Goal: Information Seeking & Learning: Learn about a topic

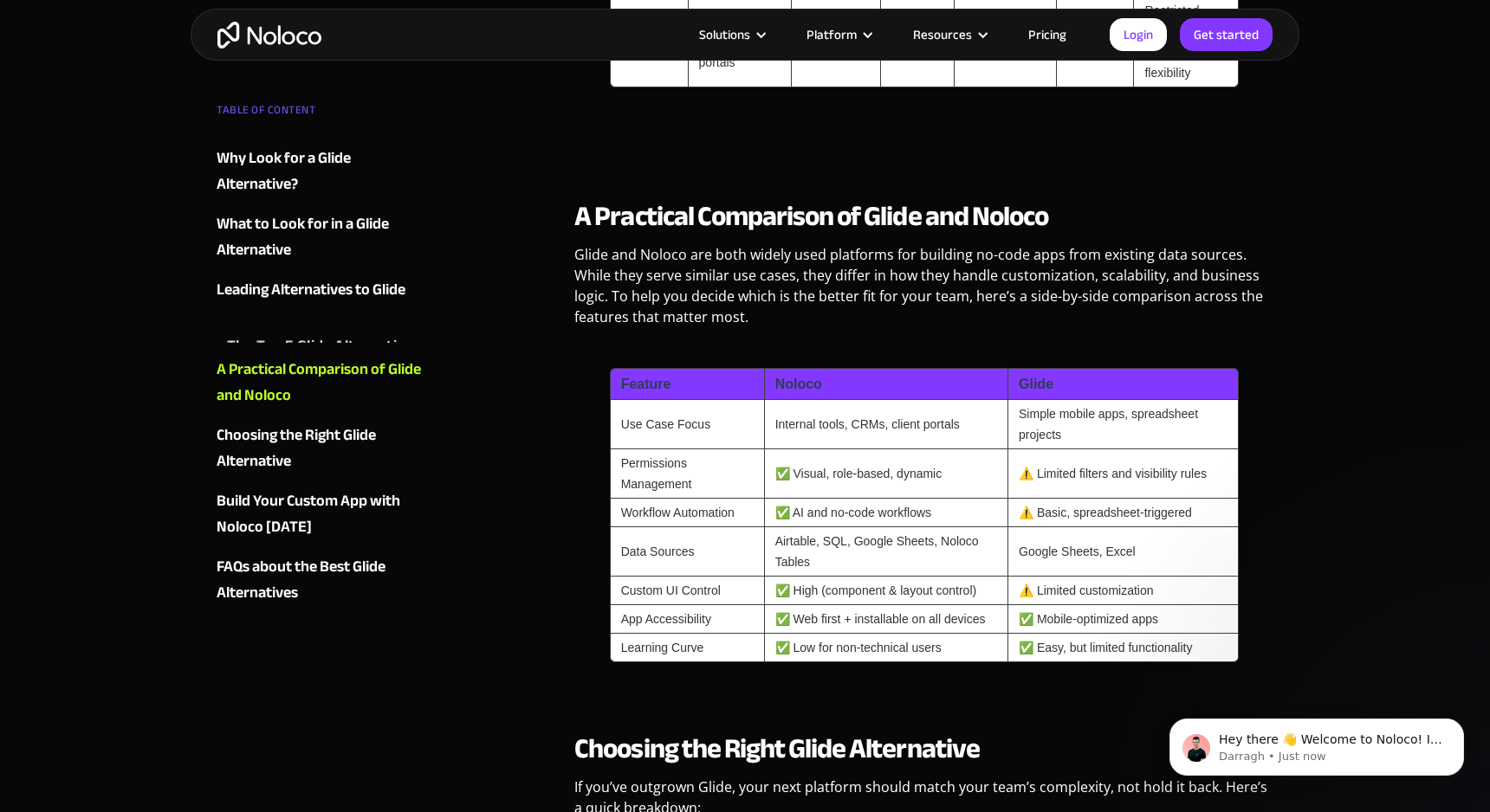
scroll to position [3873, 0]
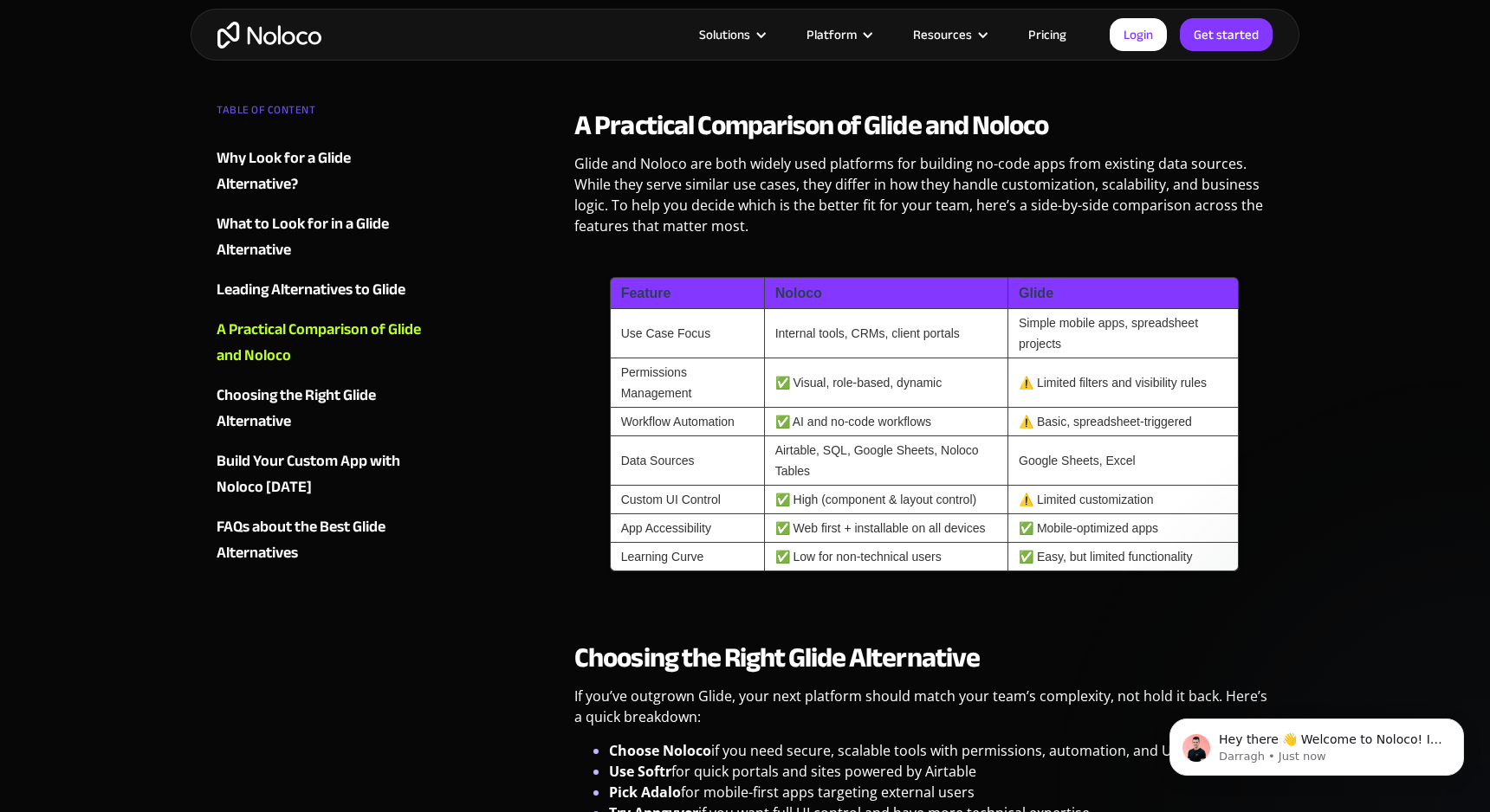
click at [336, 395] on div "Choosing the Right Glide Alternative" at bounding box center [321, 409] width 209 height 52
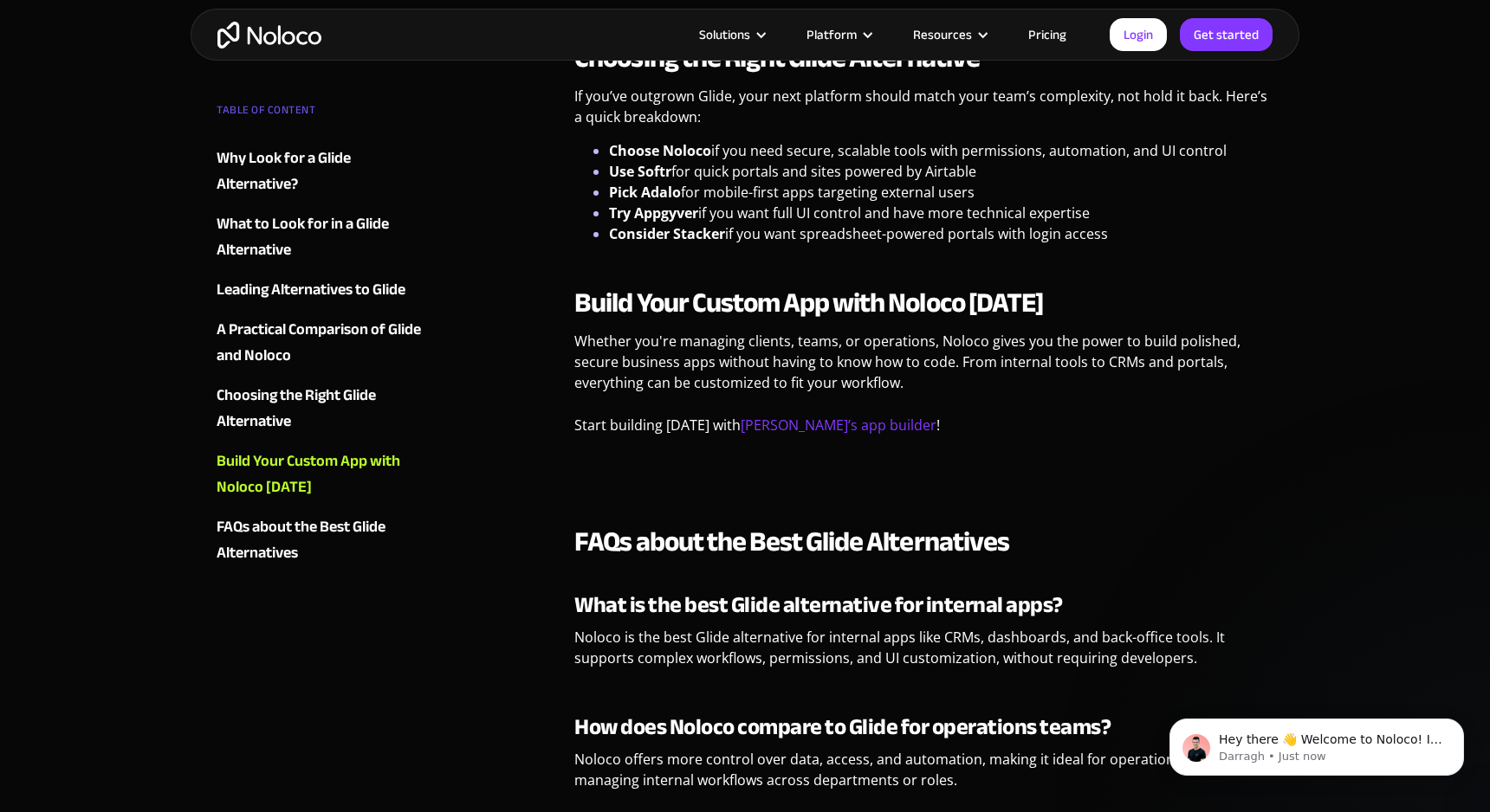
scroll to position [4483, 0]
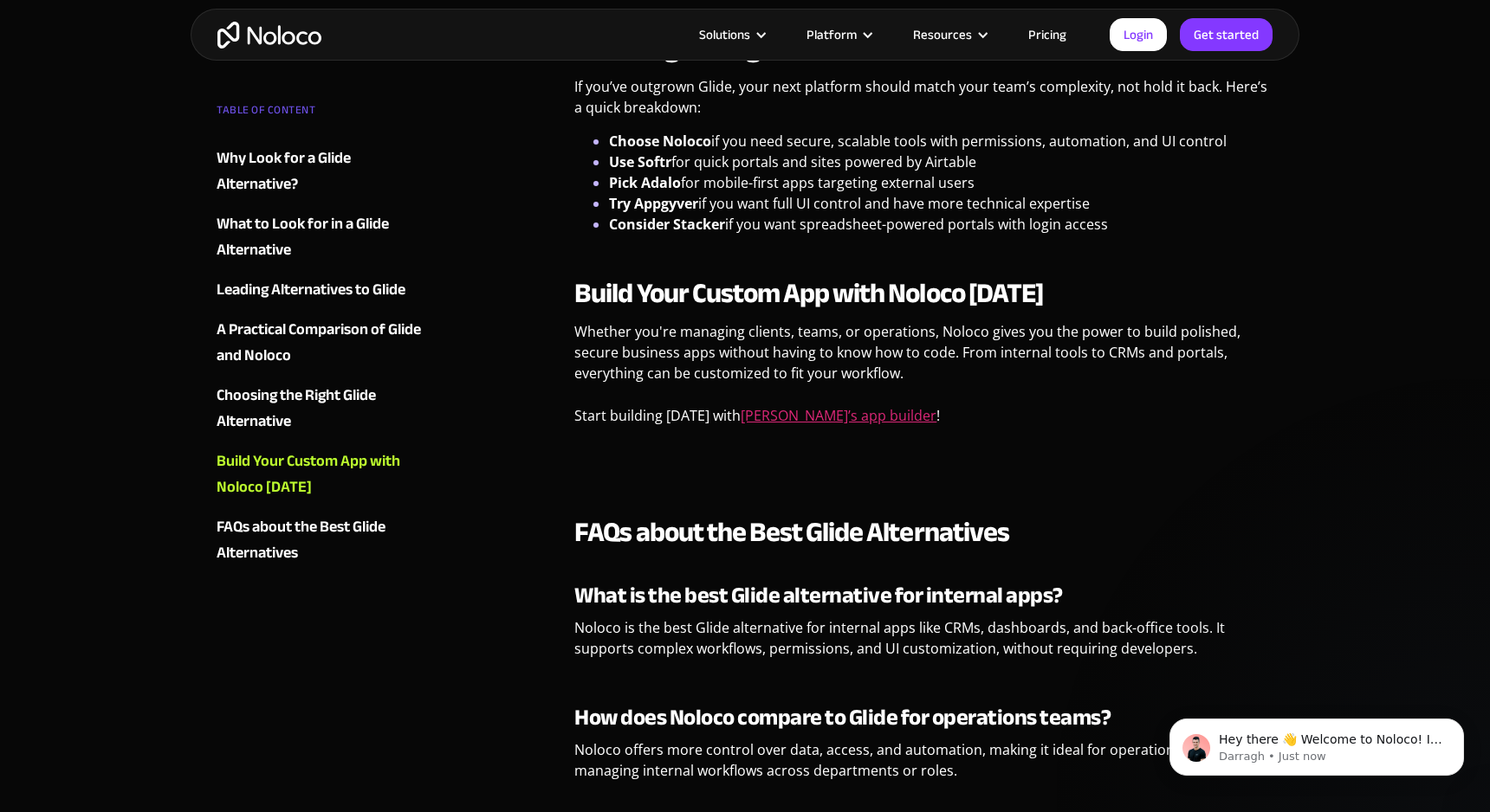
click at [809, 426] on link "Noloco’s app builder" at bounding box center [838, 415] width 196 height 19
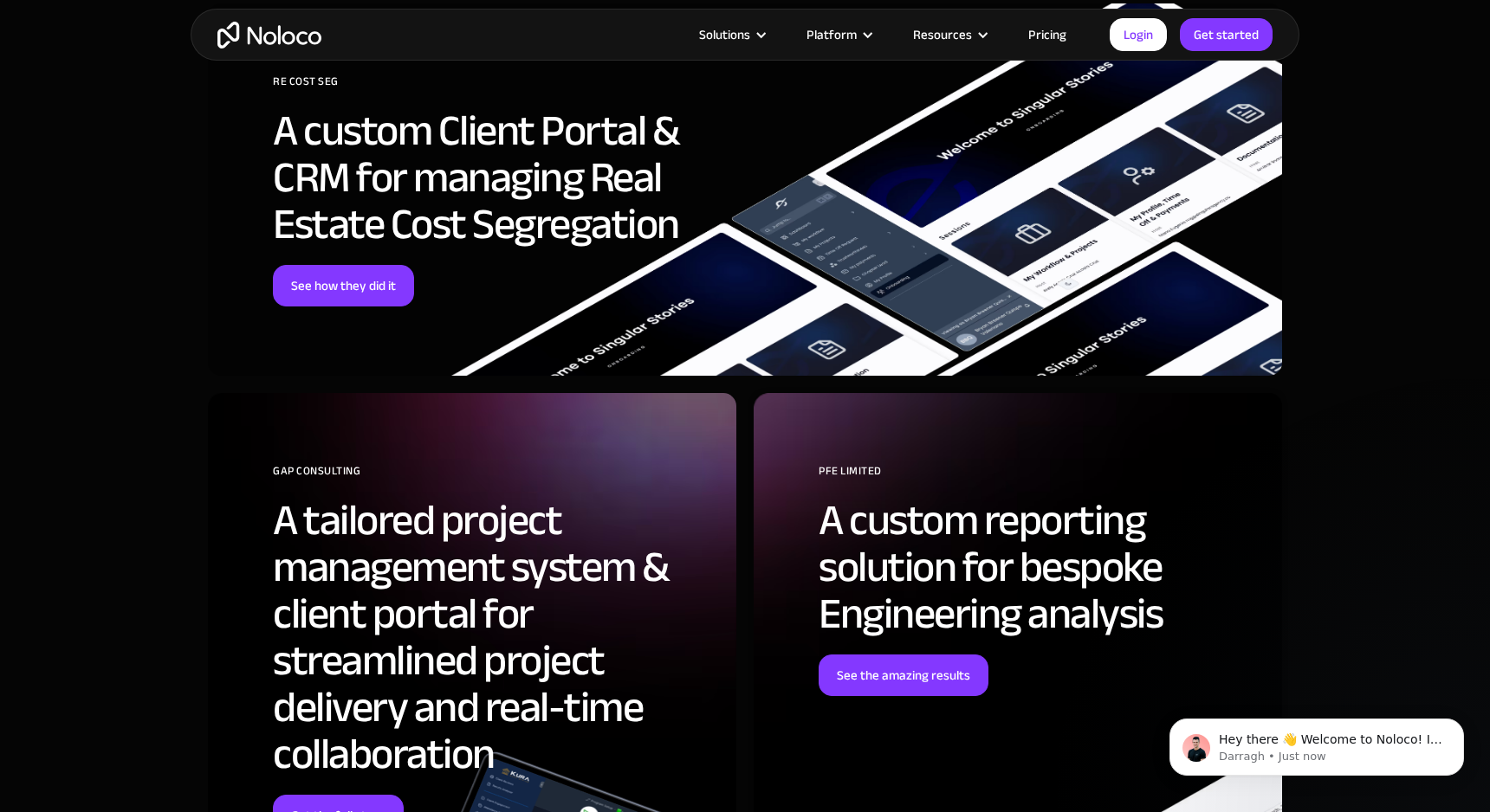
scroll to position [4319, 0]
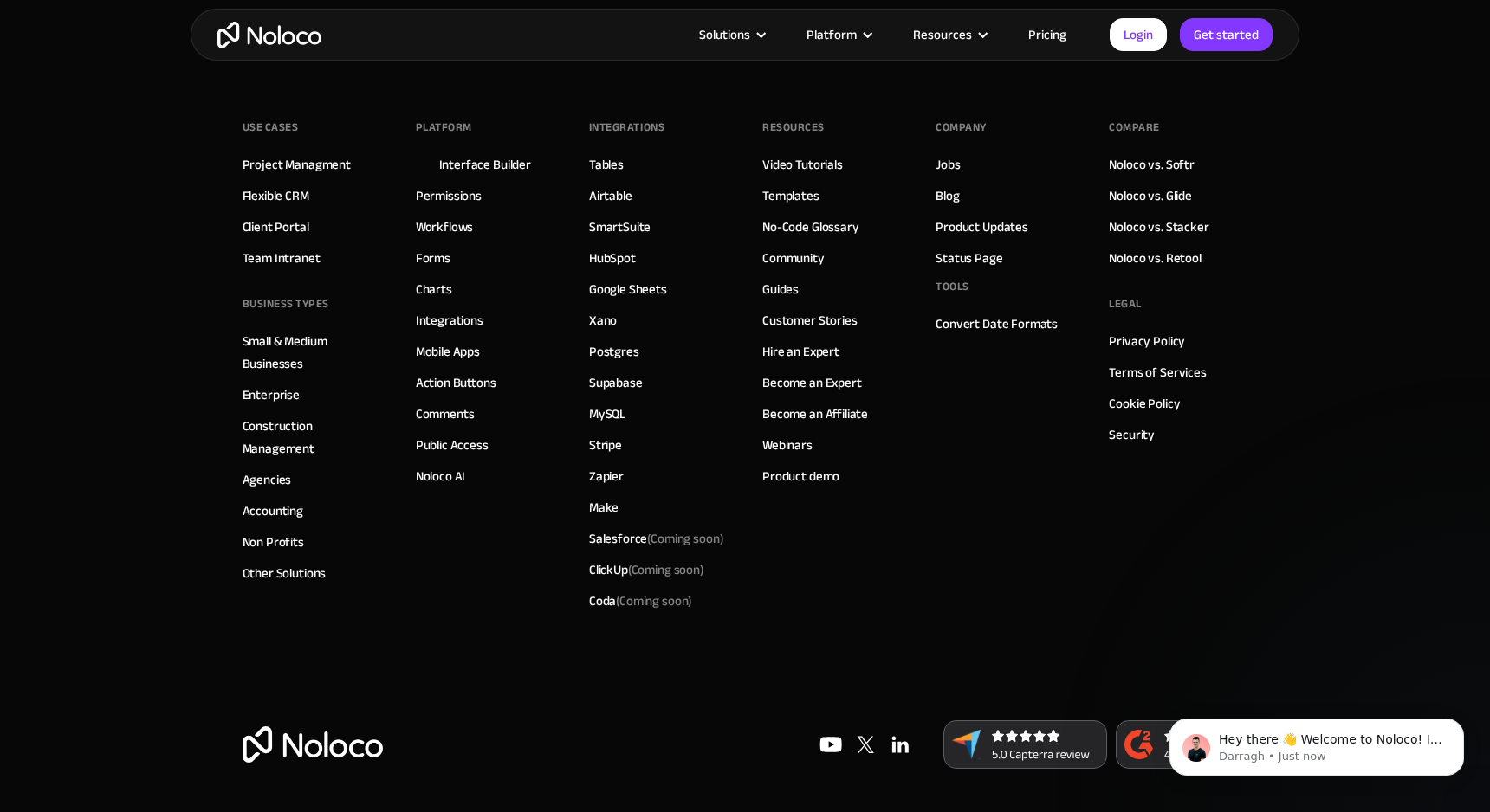
click at [821, 551] on div "Resources Video Tutorials Templates No-Code Glossary Community Guides Customer …" at bounding box center [832, 365] width 139 height 502
click at [930, 459] on div "Use Cases Project Managment Flexible CRM Client Portal Team Intranet BUSINESS T…" at bounding box center [745, 391] width 1006 height 658
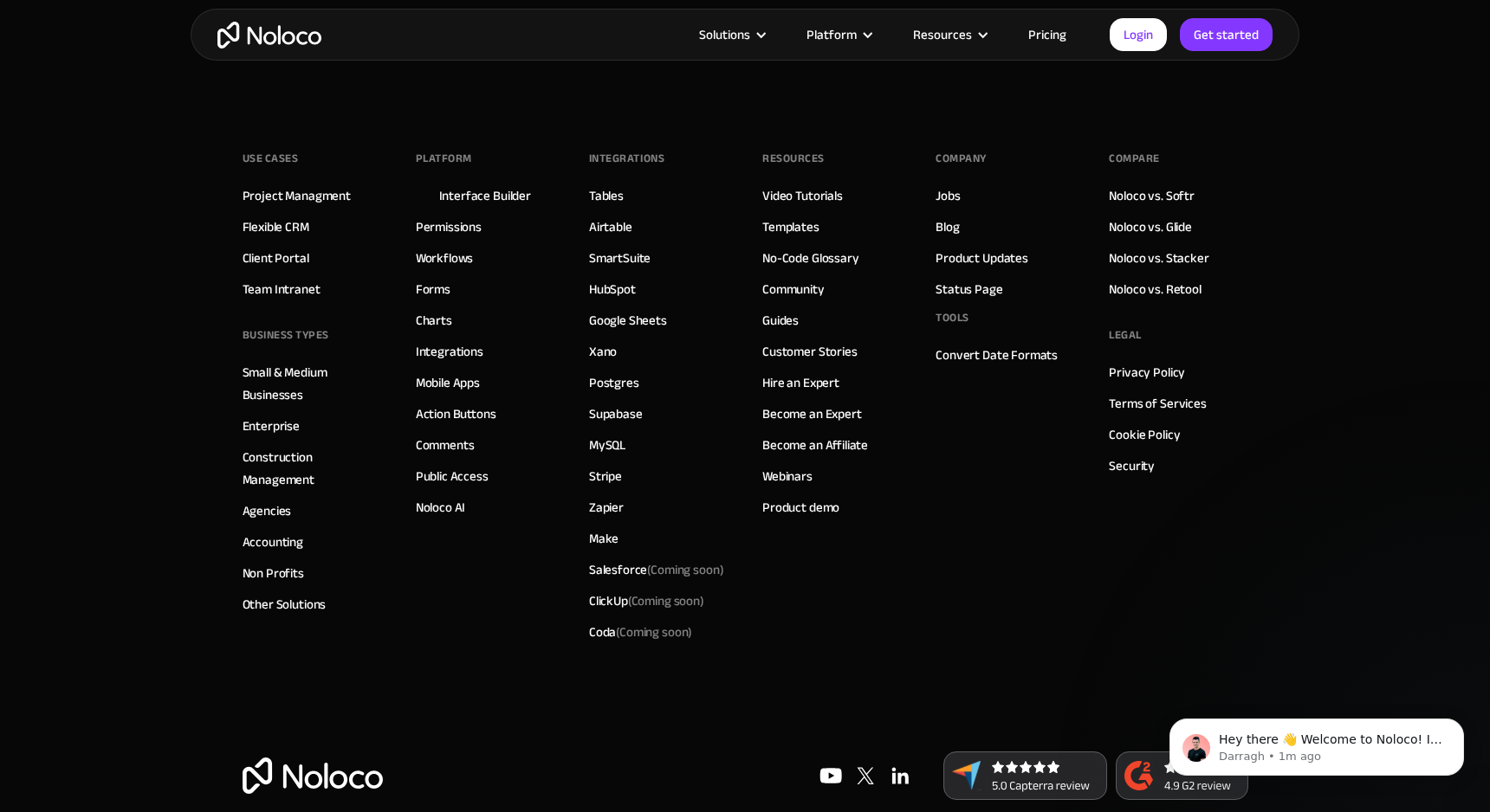
scroll to position [5956, 0]
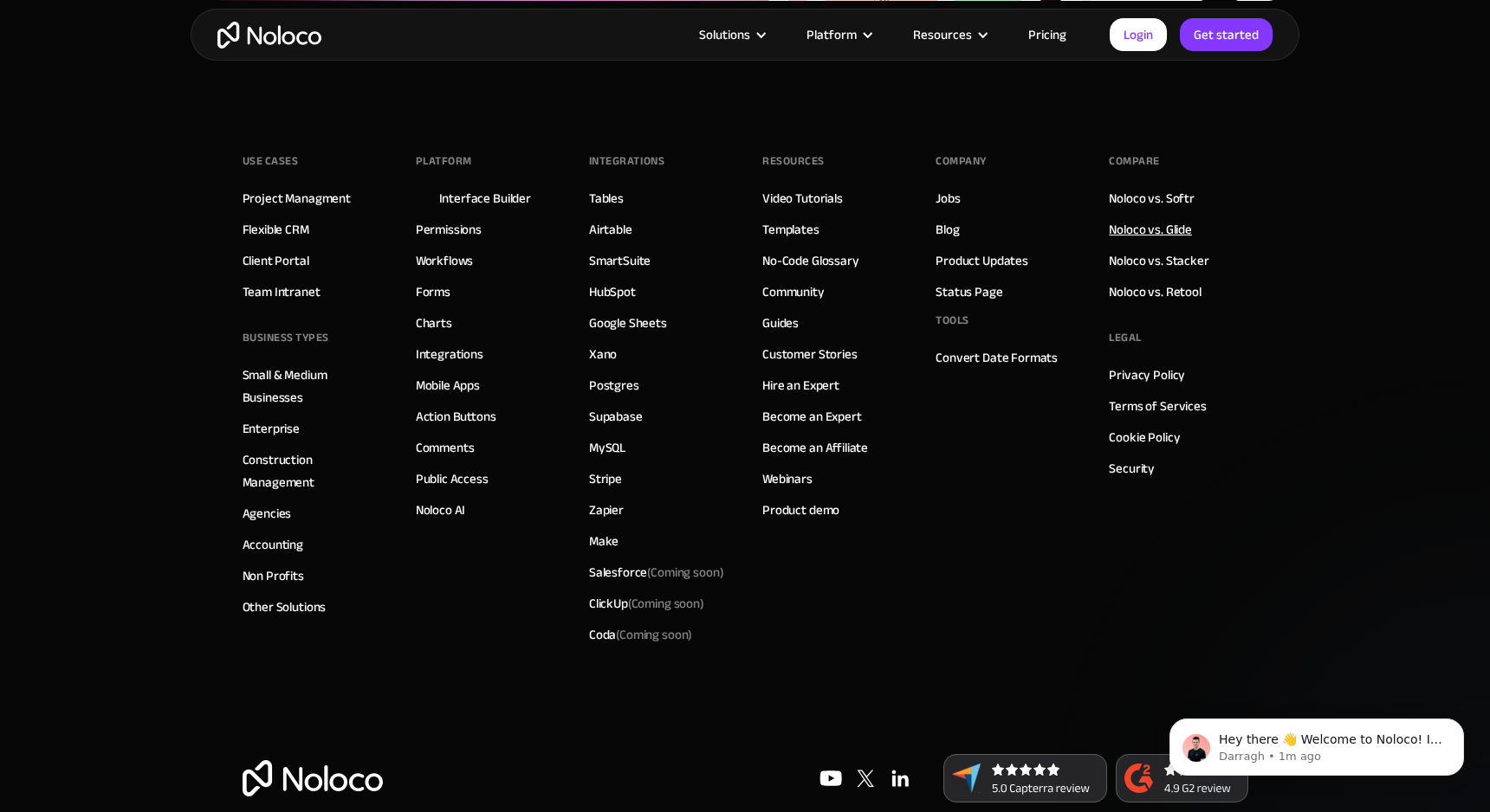
click at [1134, 234] on link "Noloco vs. Glide" at bounding box center [1150, 229] width 83 height 22
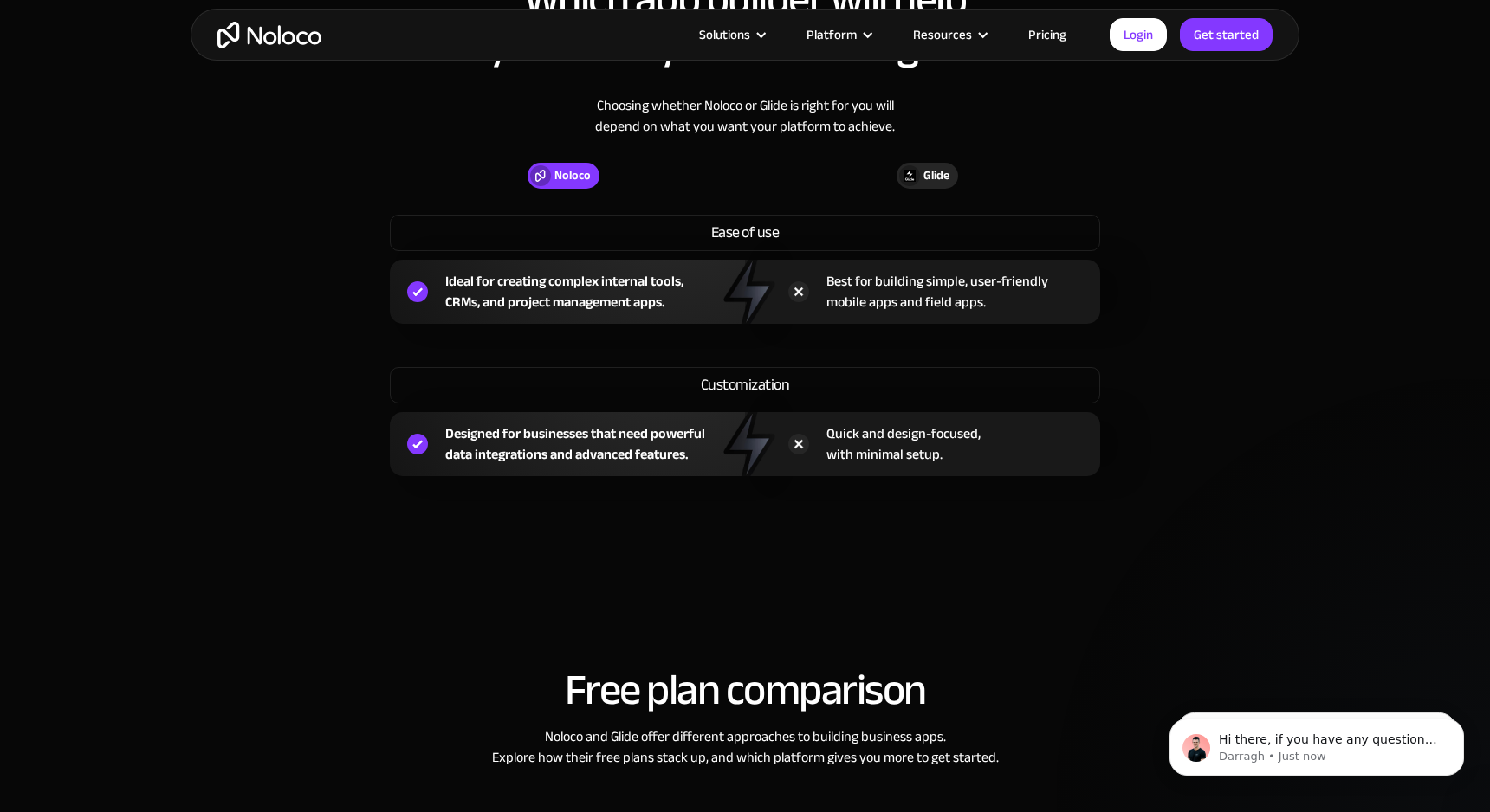
scroll to position [1493, 0]
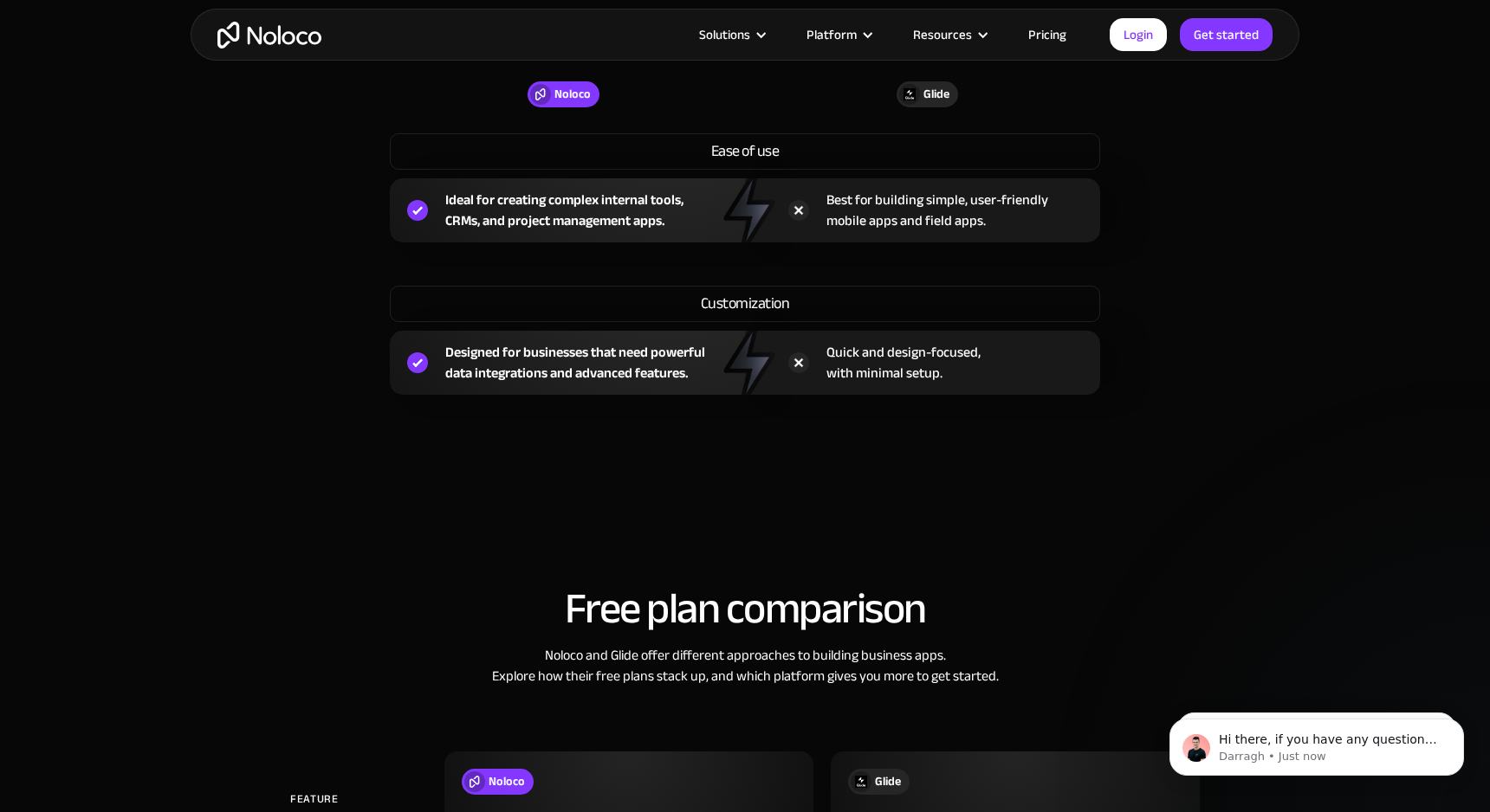
click at [1038, 379] on div "Quick and design-focused, with minimal setup." at bounding box center [922, 362] width 355 height 64
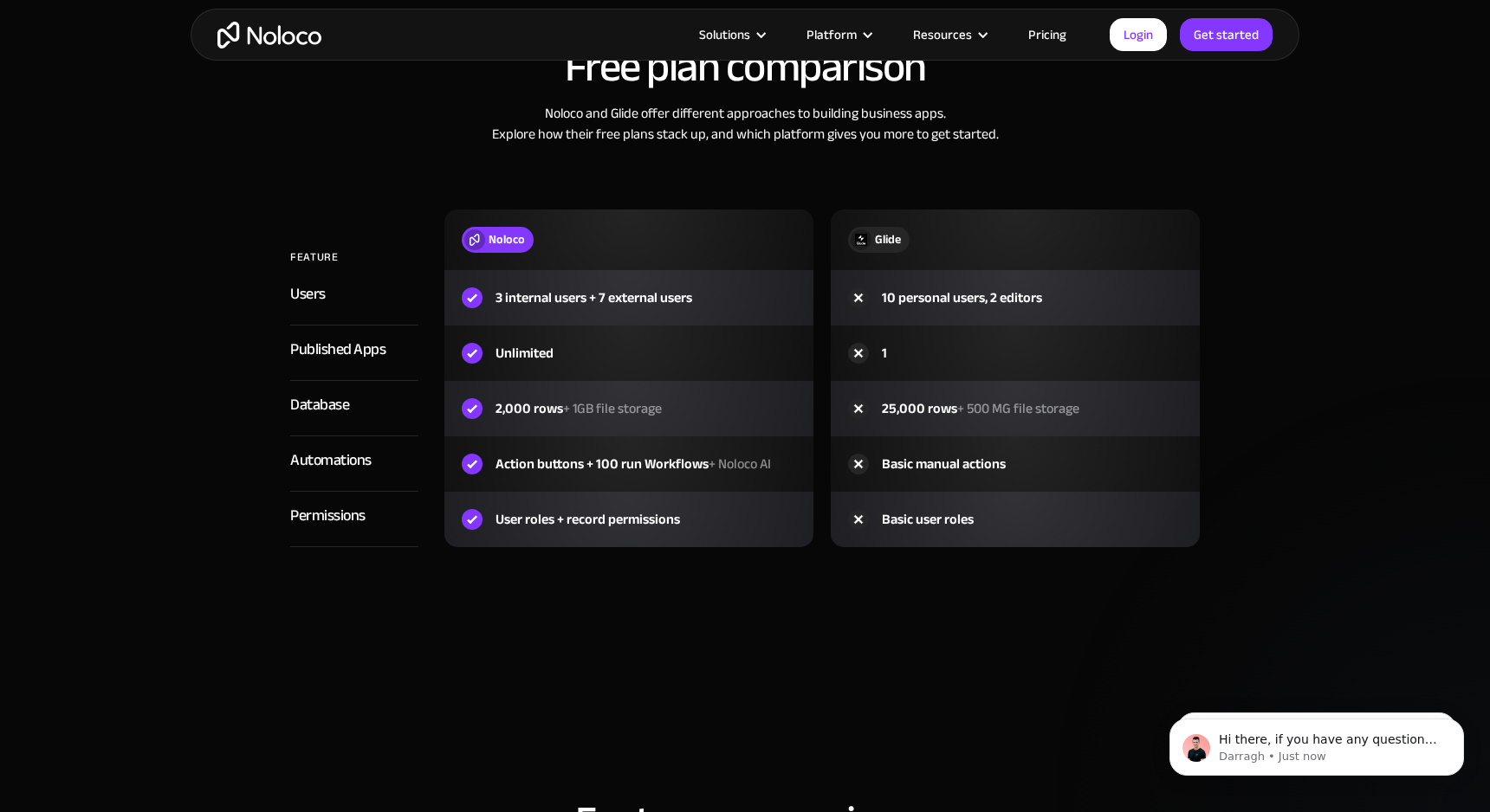
scroll to position [2043, 0]
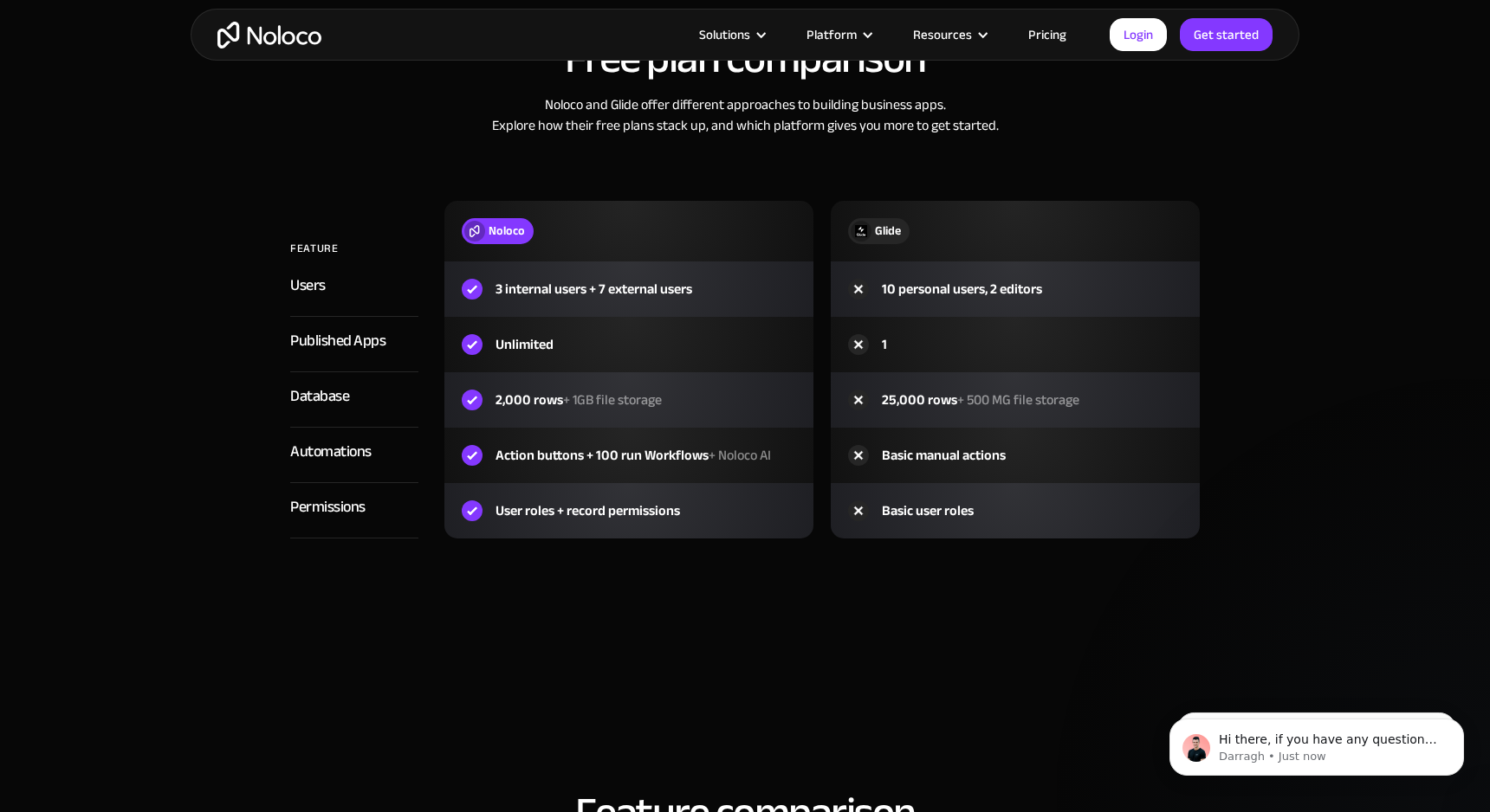
click at [813, 625] on section "Free plan comparison Noloco and Glide offer different approaches to building bu…" at bounding box center [745, 317] width 1490 height 755
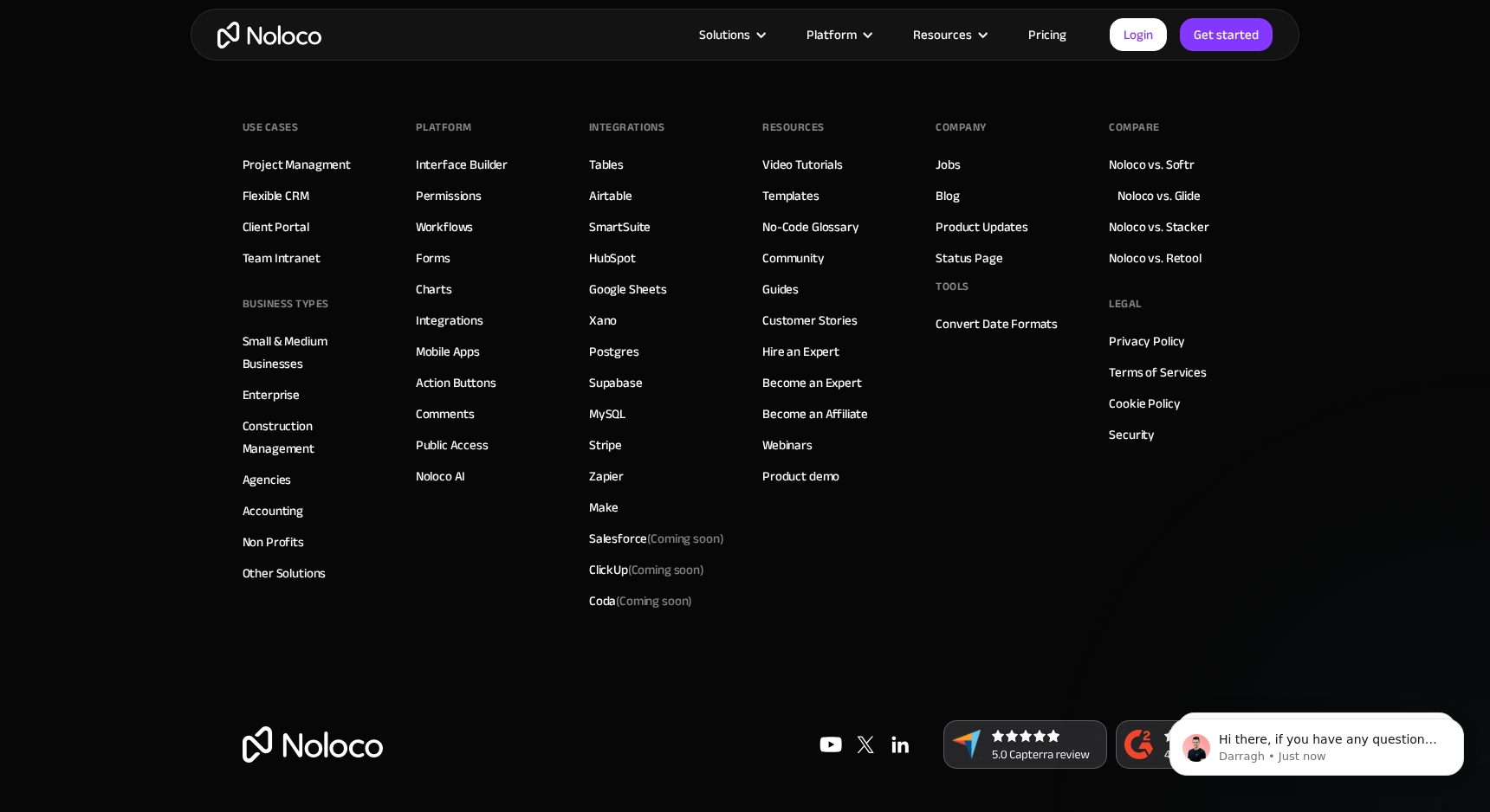
scroll to position [4995, 0]
click at [433, 353] on link "Mobile Apps" at bounding box center [448, 351] width 64 height 22
click at [438, 351] on link "Mobile Apps" at bounding box center [448, 351] width 64 height 22
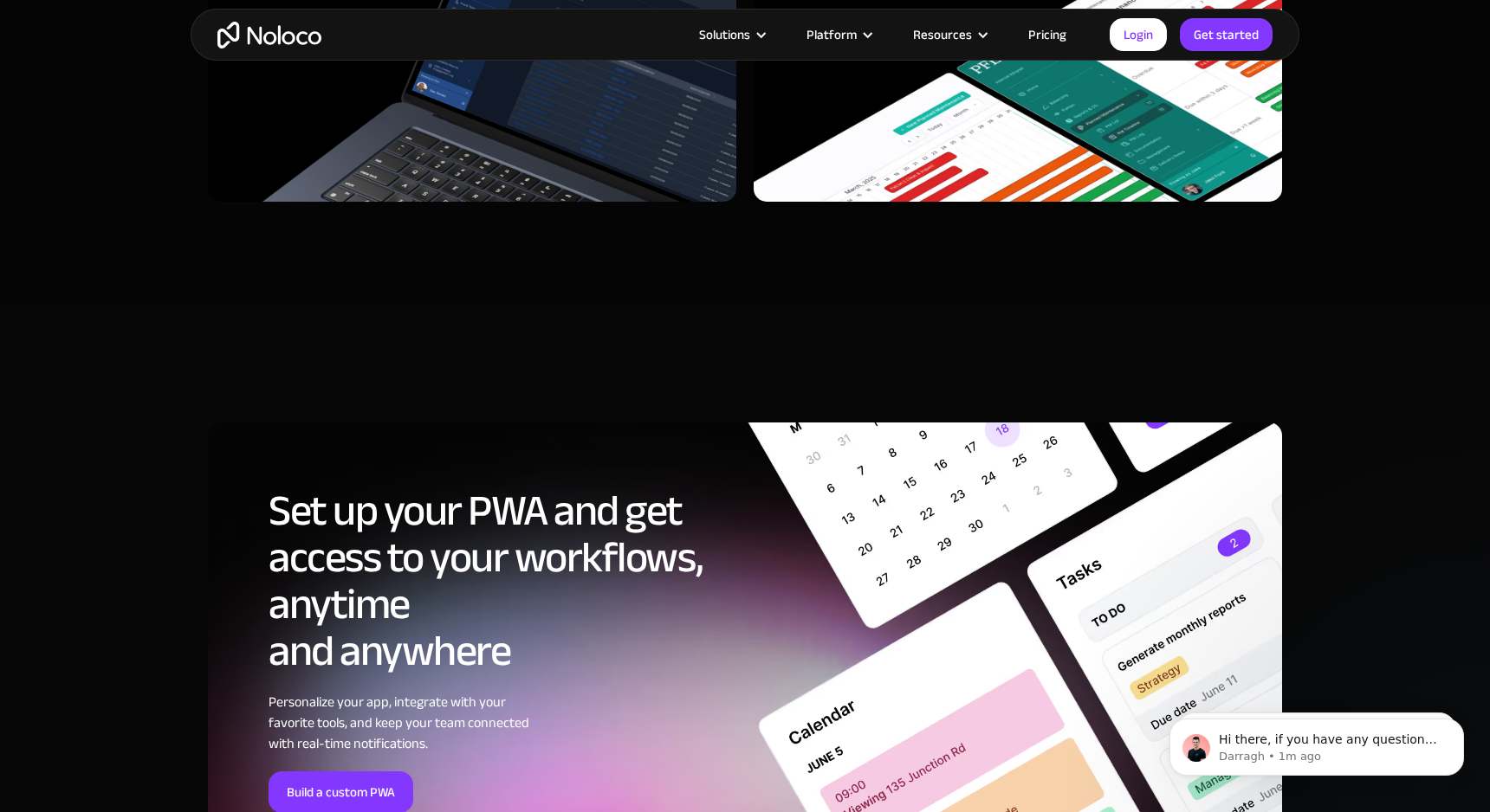
scroll to position [5256, 0]
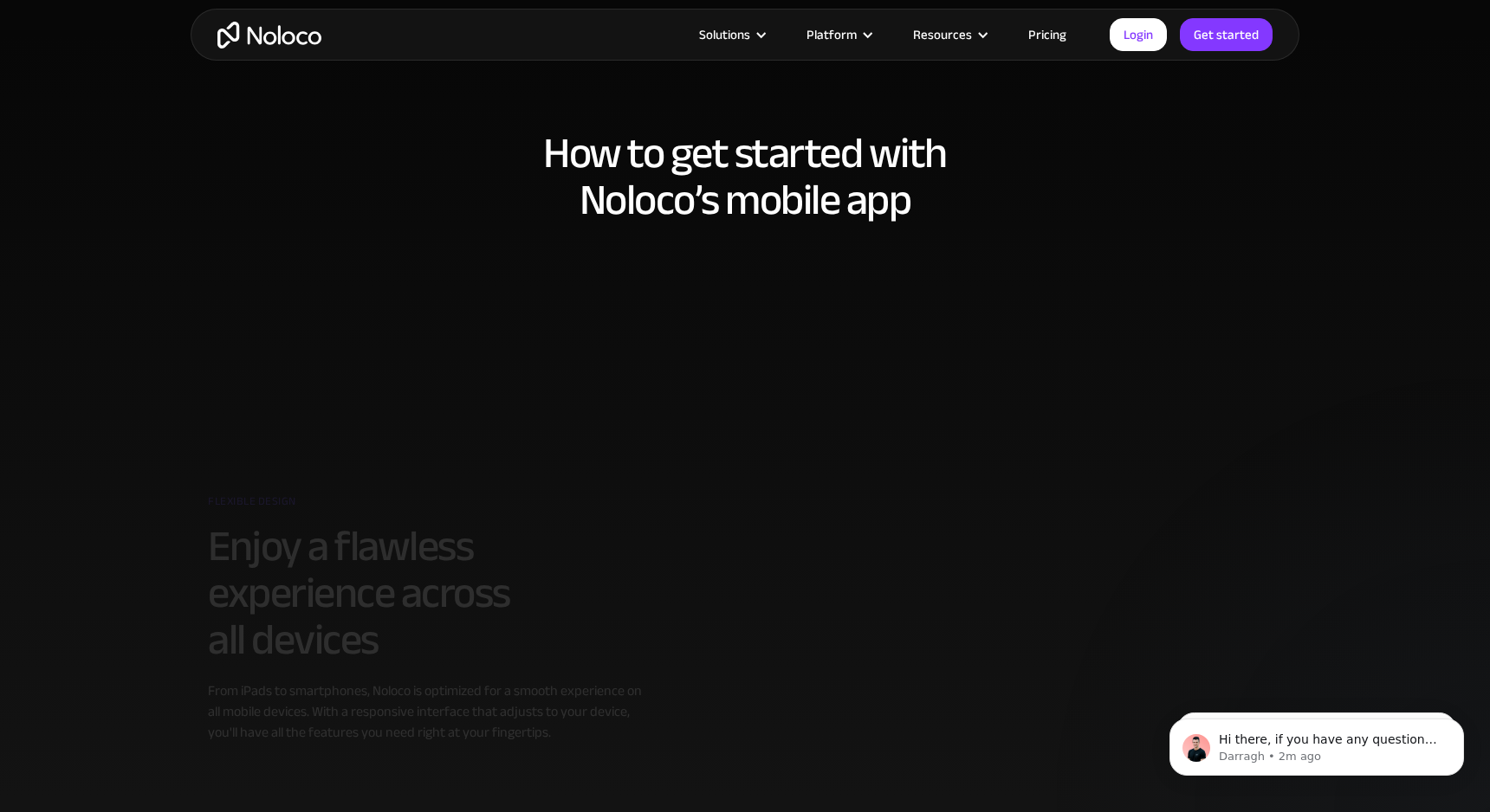
scroll to position [691, 0]
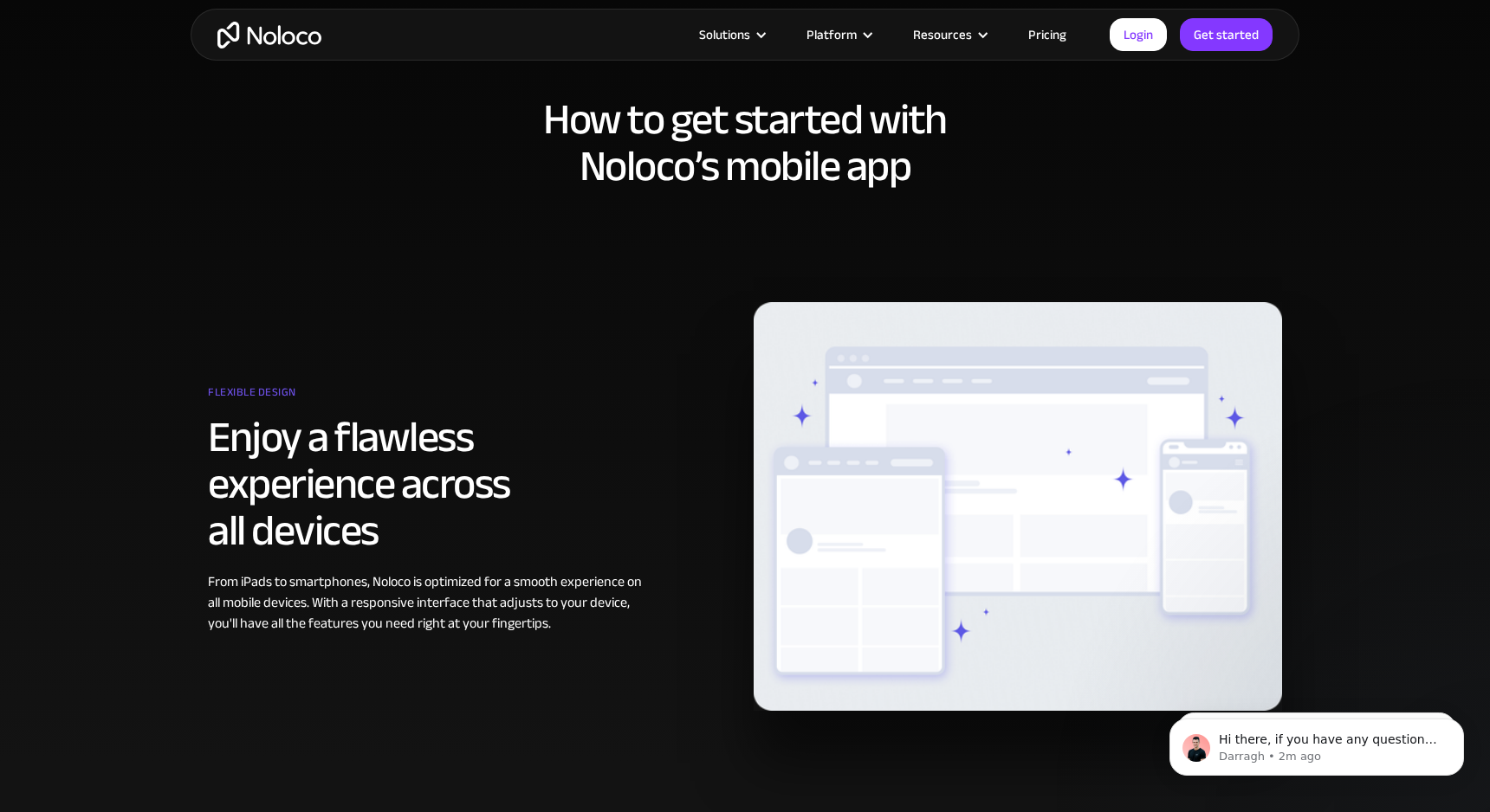
click at [443, 417] on h2 "Enjoy a flawless experience across all devices" at bounding box center [426, 484] width 437 height 141
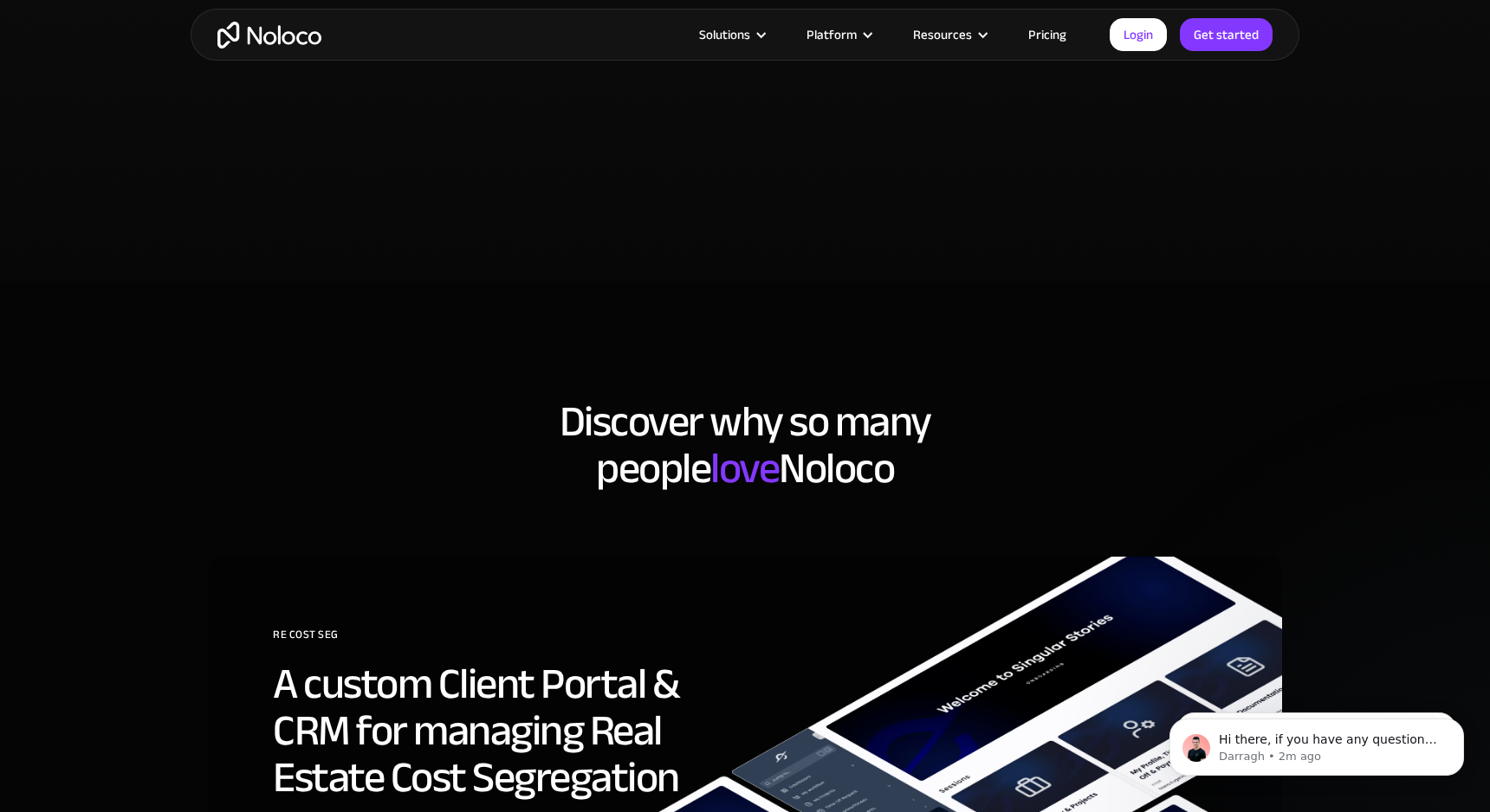
scroll to position [3887, 0]
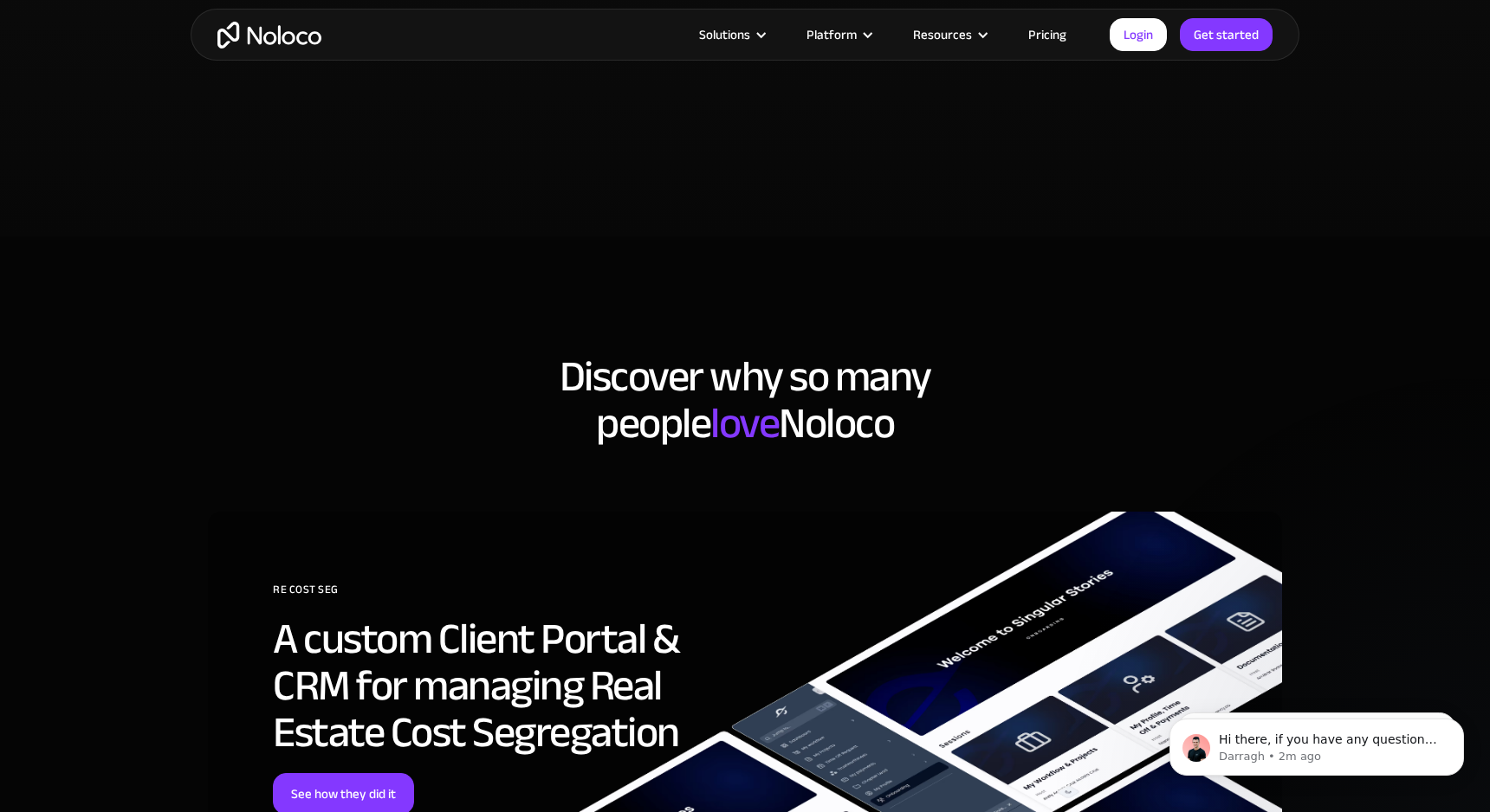
click at [443, 417] on h2 "Discover why so many people love Noloco" at bounding box center [745, 400] width 1074 height 93
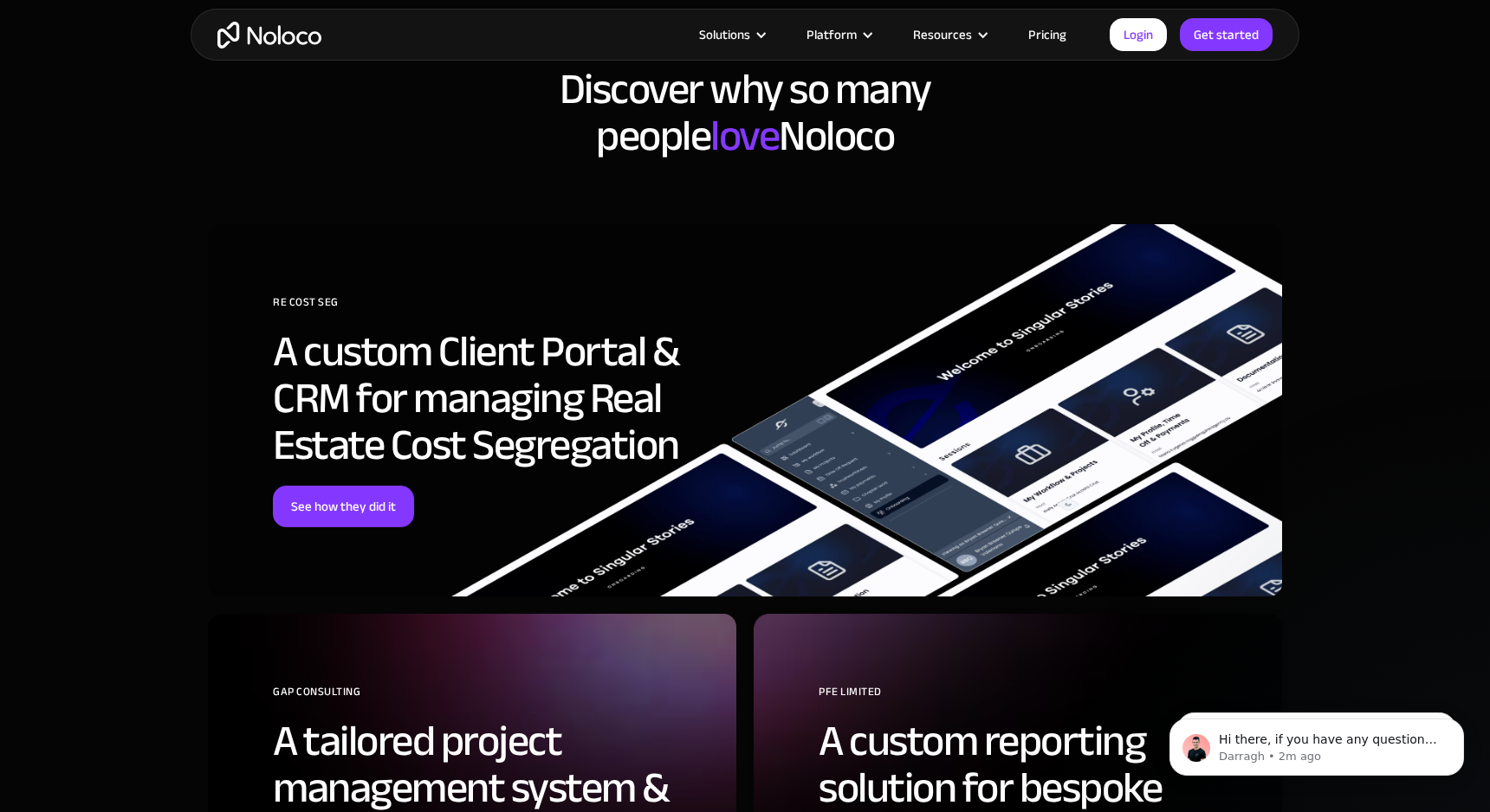
scroll to position [4231, 0]
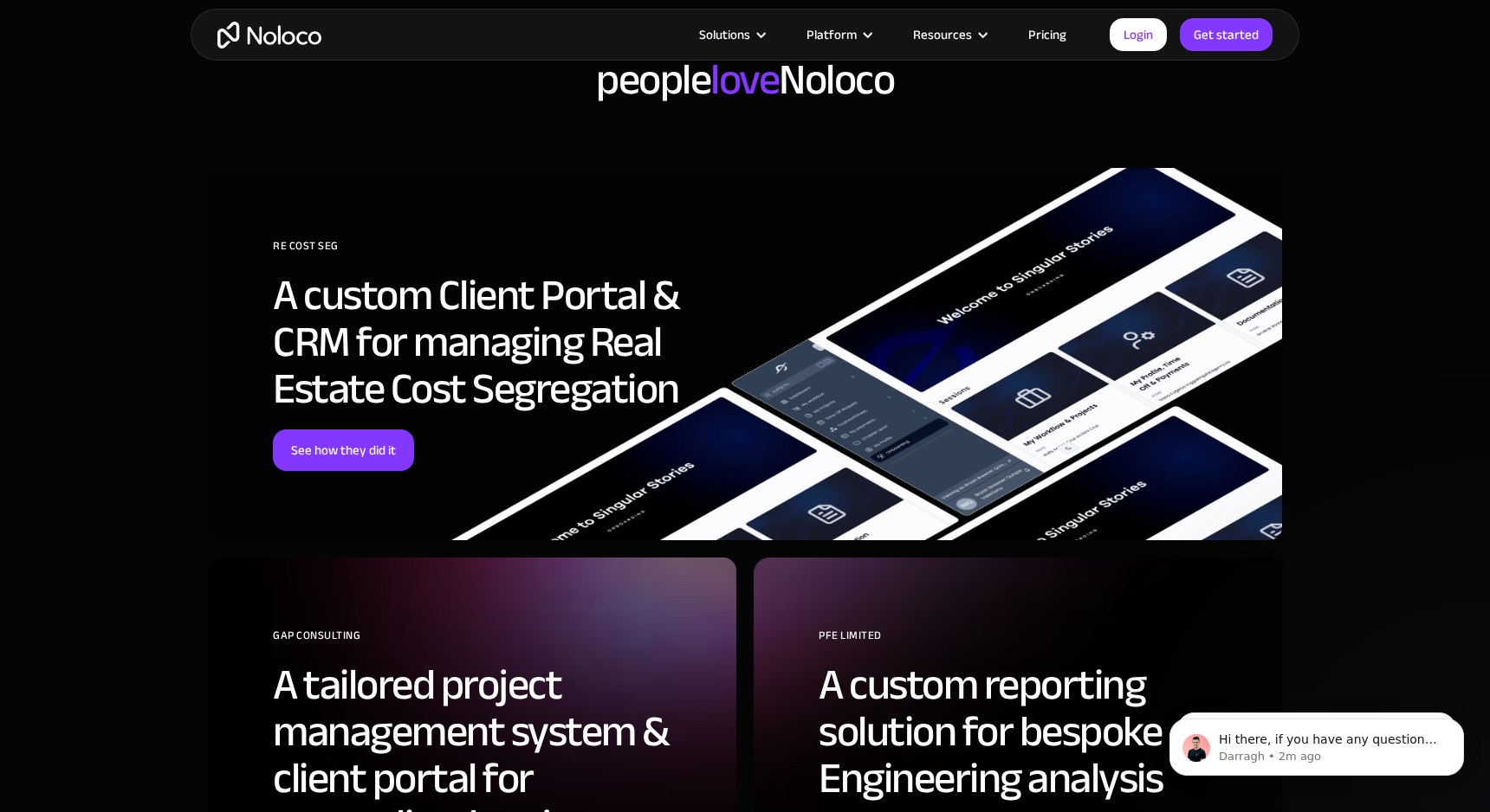
click at [443, 412] on h2 "A custom Client Portal & CRM for managing Real Estate Cost Segregation" at bounding box center [491, 342] width 437 height 141
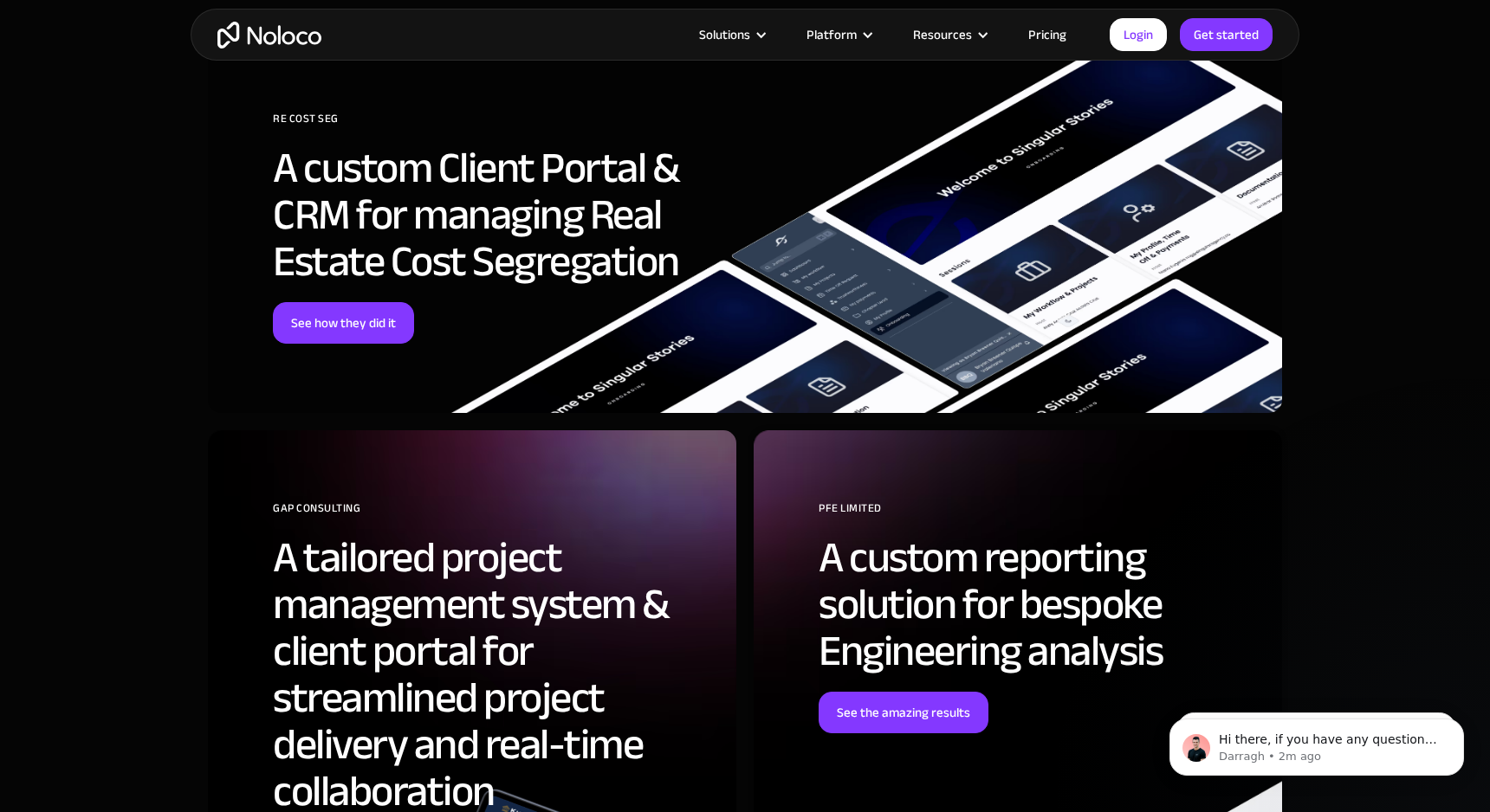
scroll to position [4653, 0]
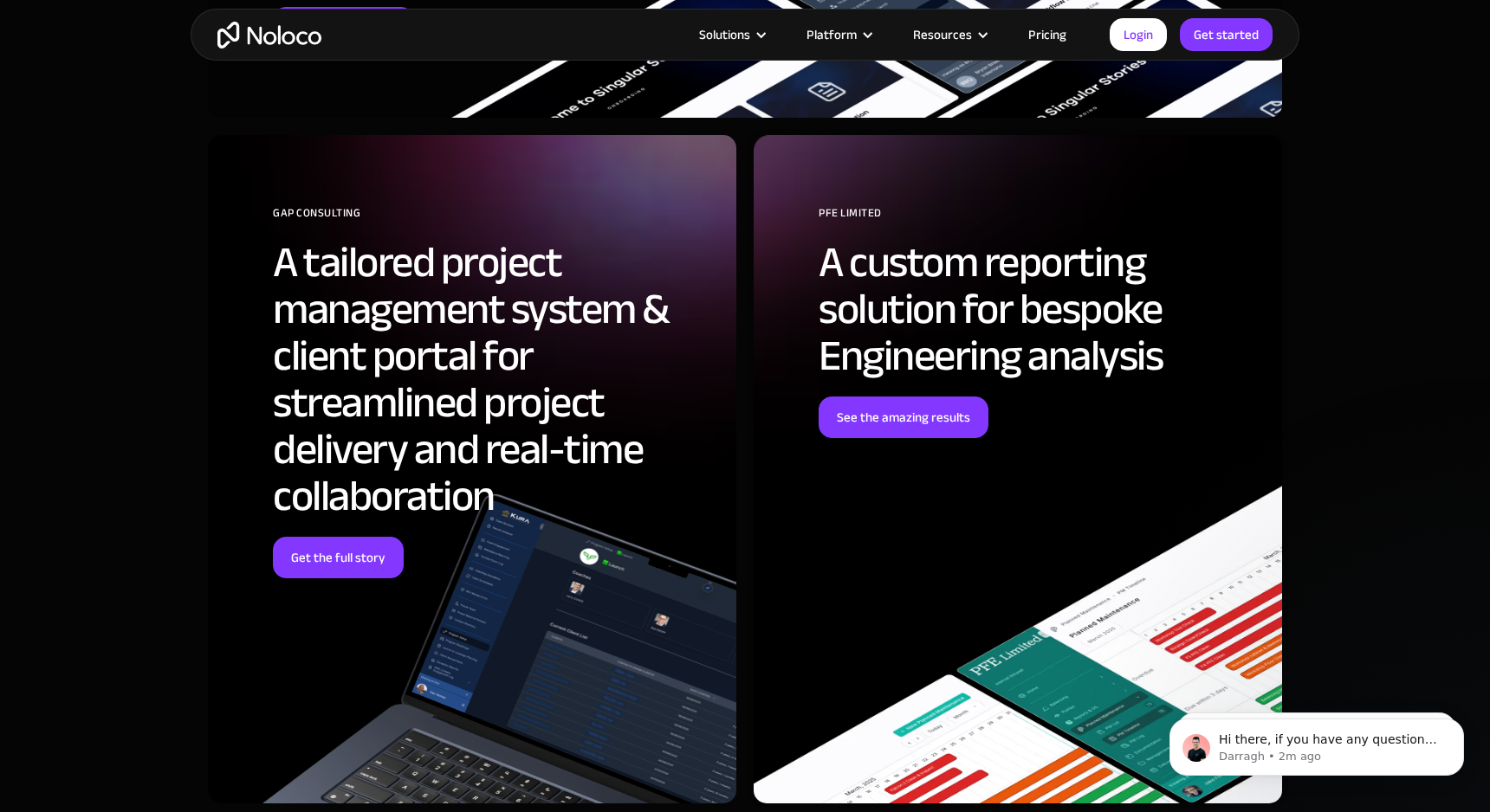
click at [442, 418] on h2 "A tailored project management system & client portal for streamlined project de…" at bounding box center [491, 378] width 437 height 280
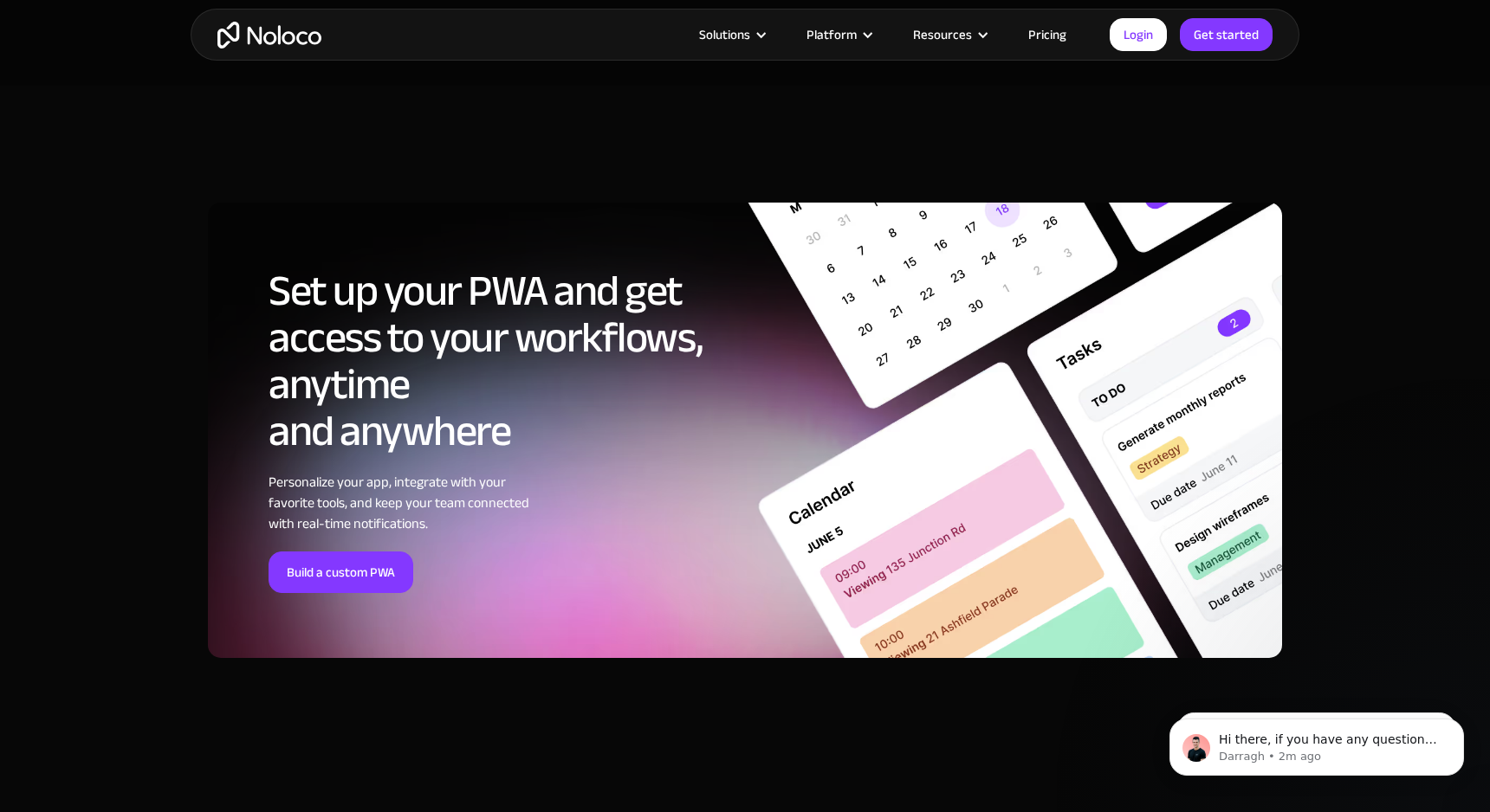
scroll to position [5483, 0]
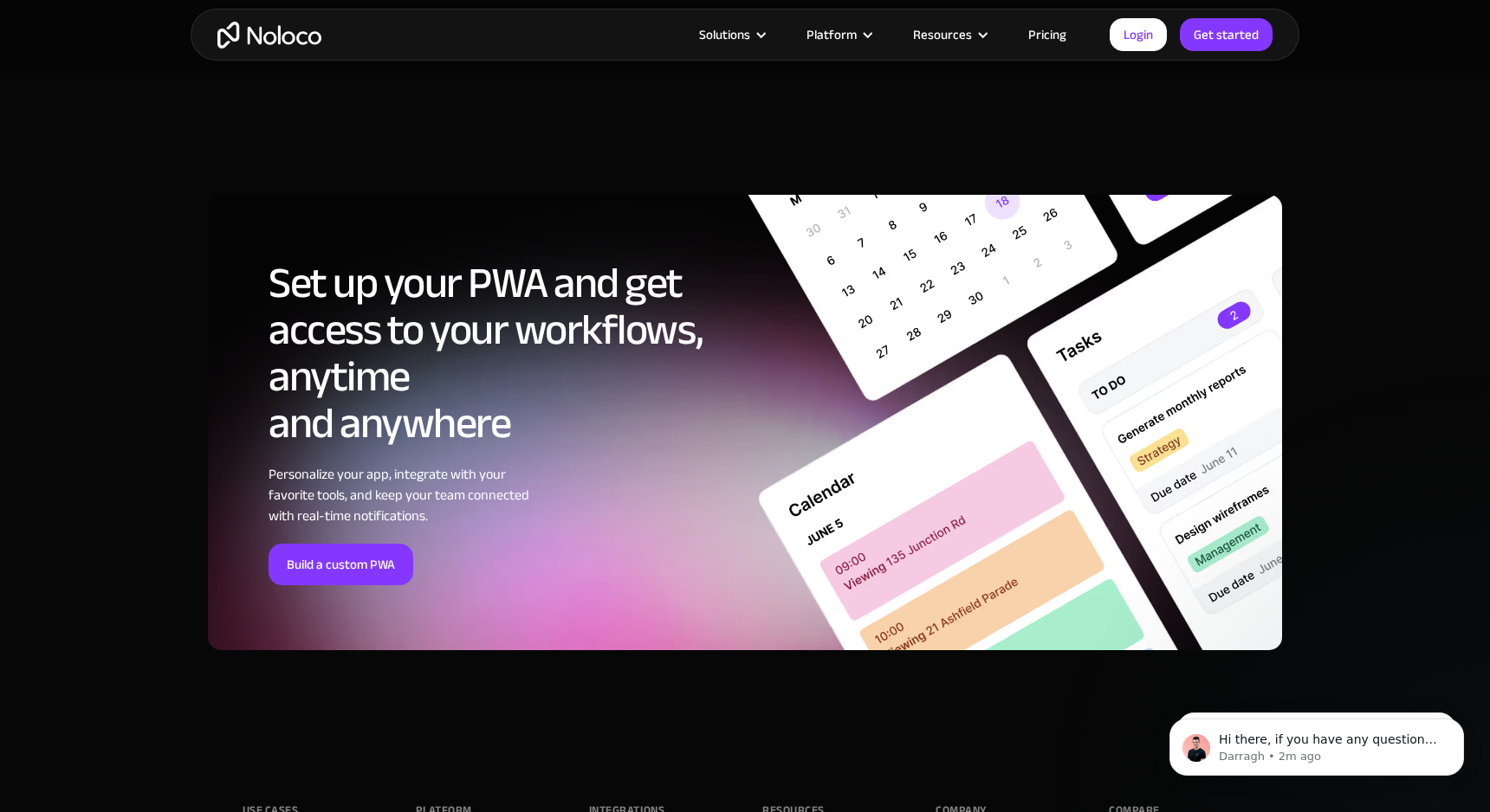
click at [442, 418] on h2 "Set up your PWA and get access to your workflows, anytime and anywhere" at bounding box center [486, 353] width 437 height 187
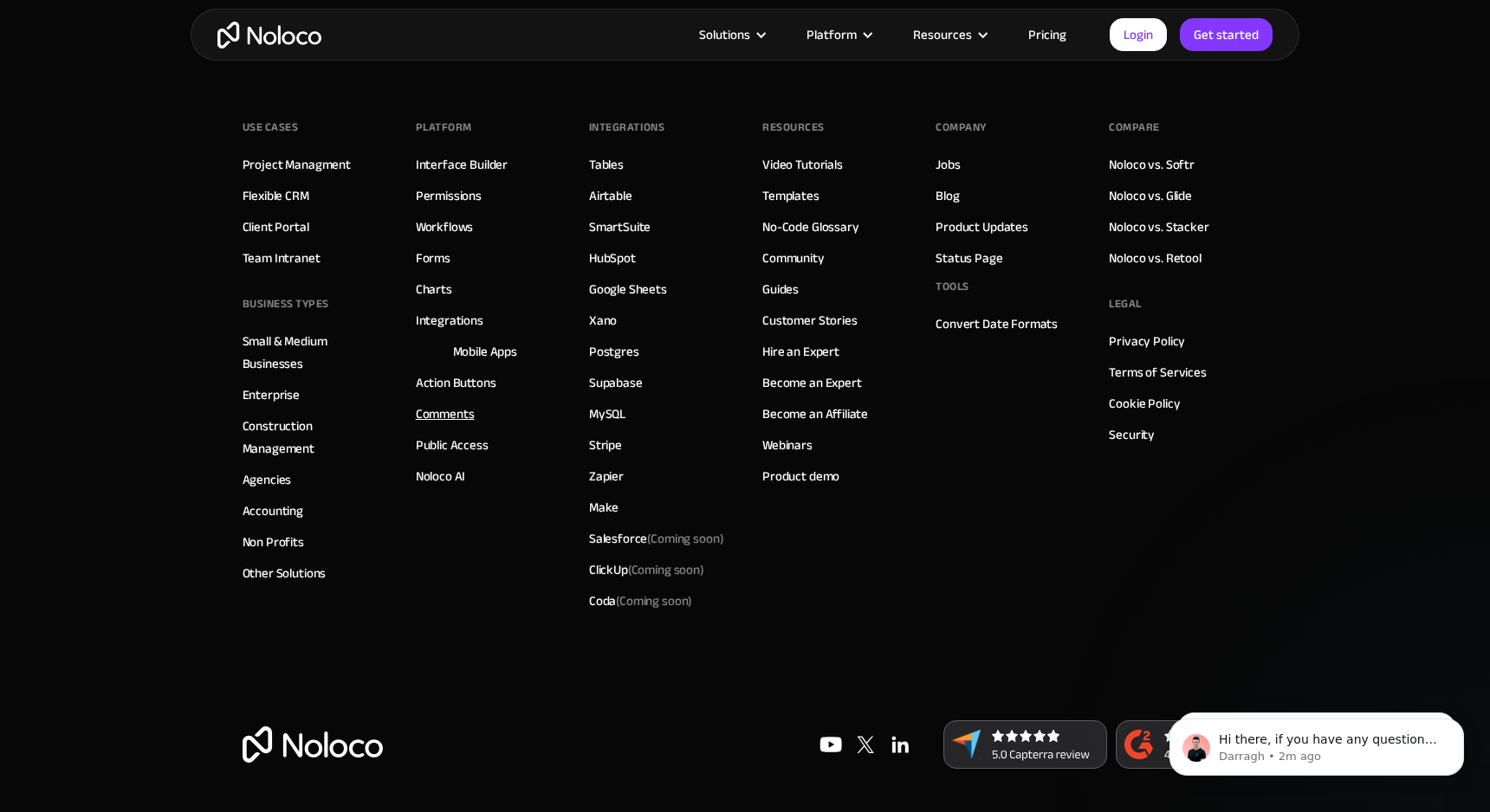
scroll to position [6169, 0]
click at [442, 418] on link "Comments" at bounding box center [445, 413] width 59 height 22
click at [835, 414] on link "Become an Affiliate" at bounding box center [815, 413] width 106 height 22
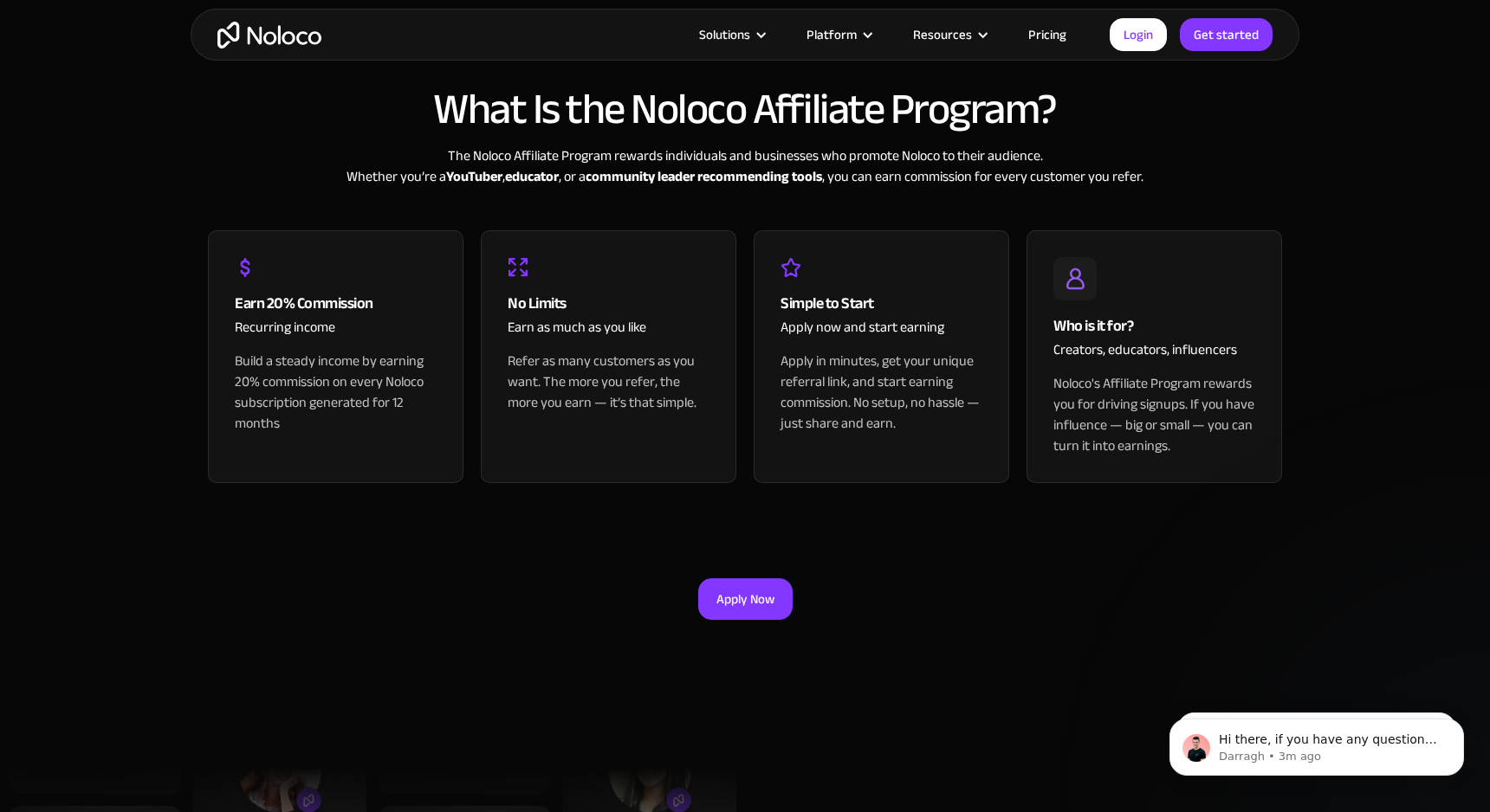
scroll to position [506, 0]
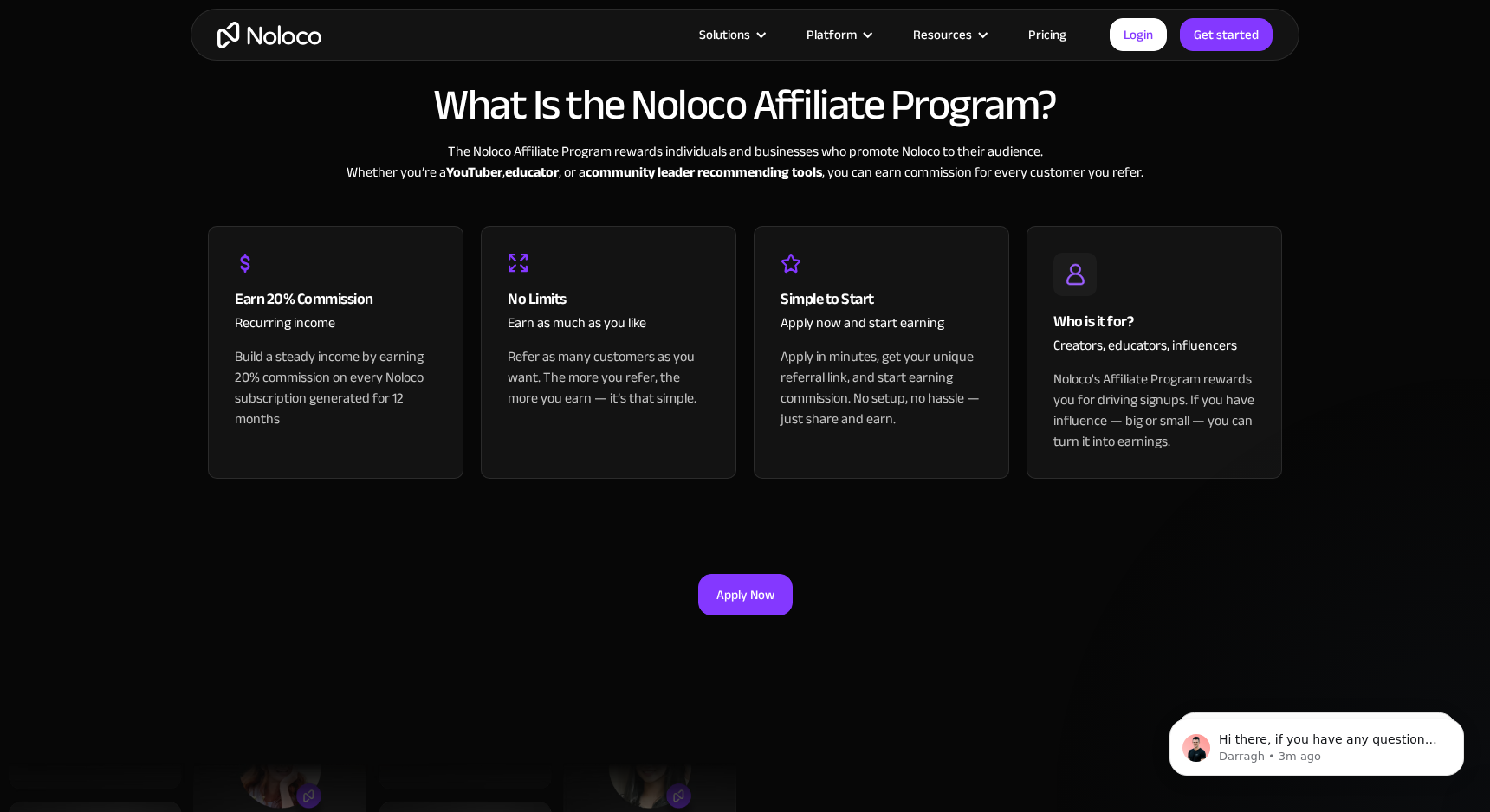
click at [1058, 36] on link "Pricing" at bounding box center [1046, 34] width 81 height 22
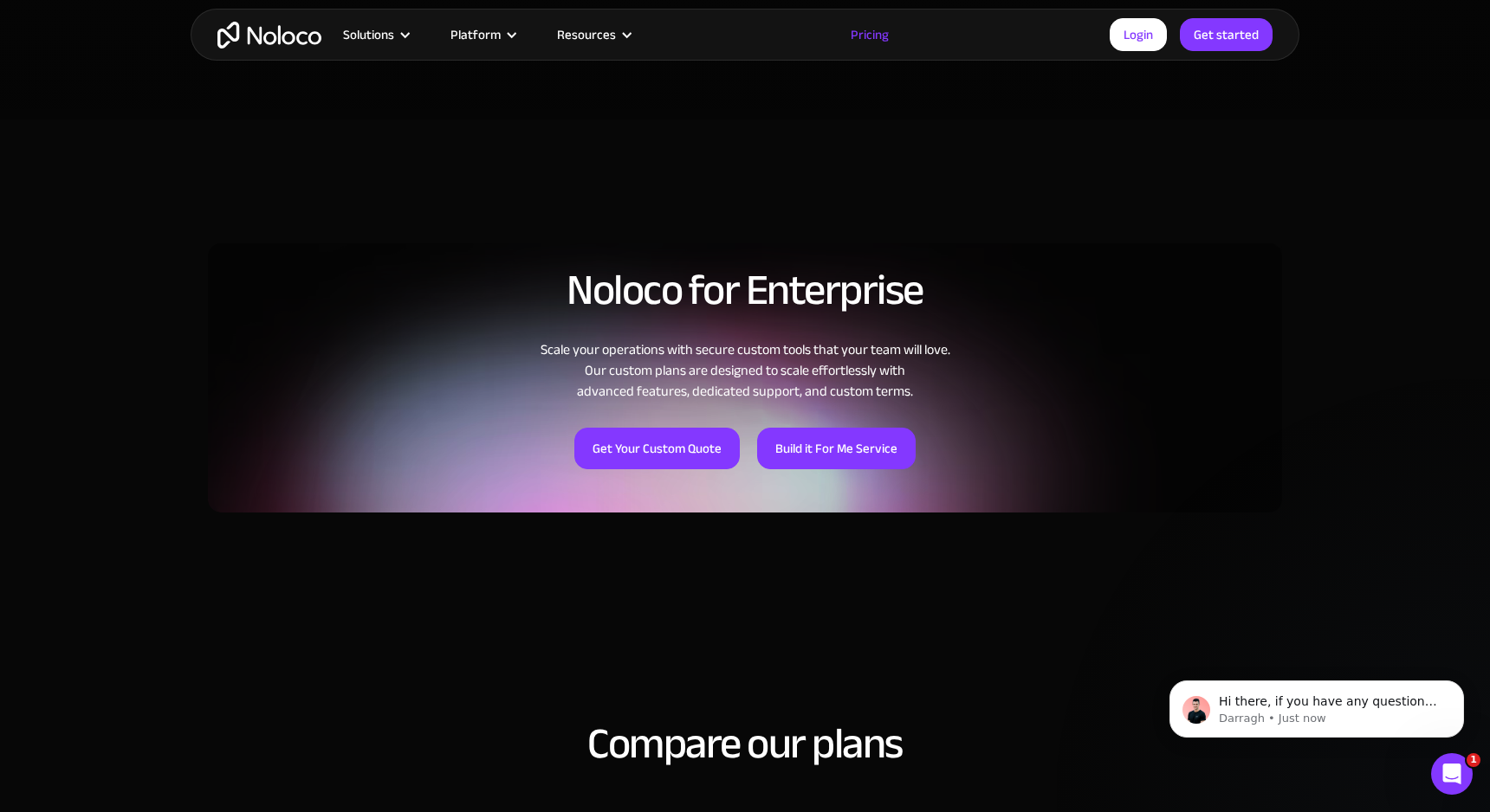
scroll to position [1236, 0]
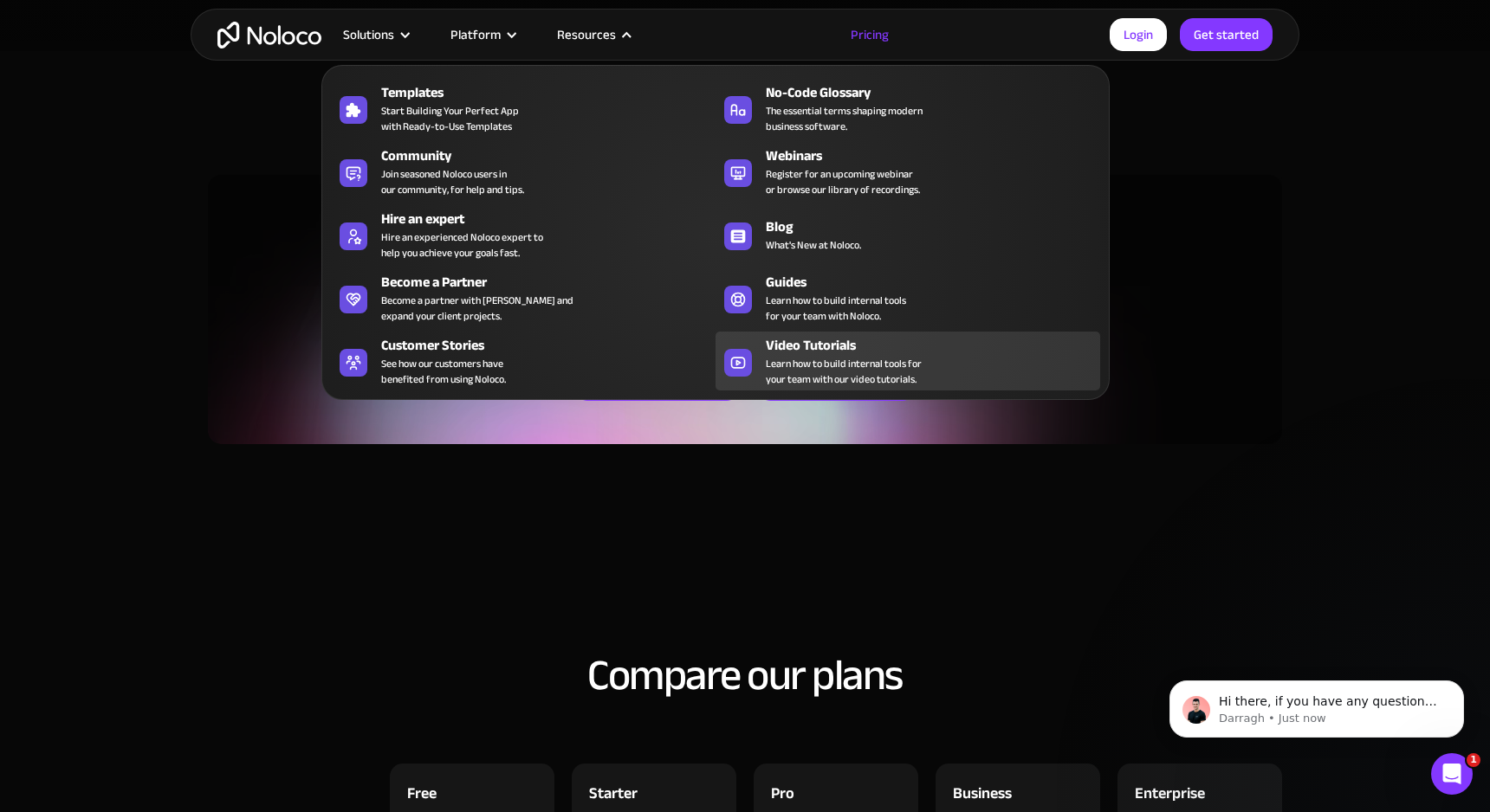
click at [823, 356] on div "Video Tutorials" at bounding box center [937, 345] width 342 height 20
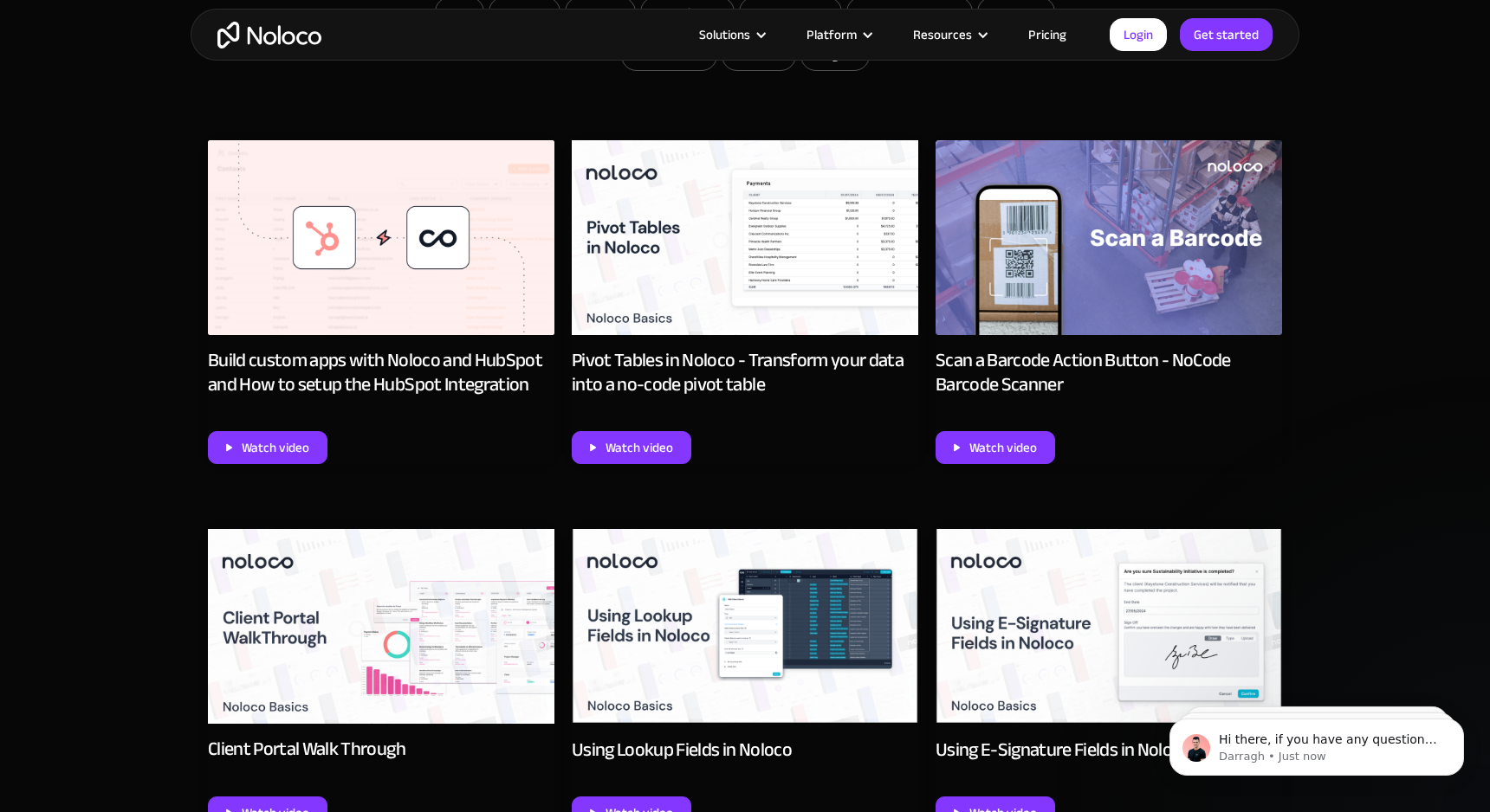
click at [420, 200] on img at bounding box center [380, 238] width 346 height 195
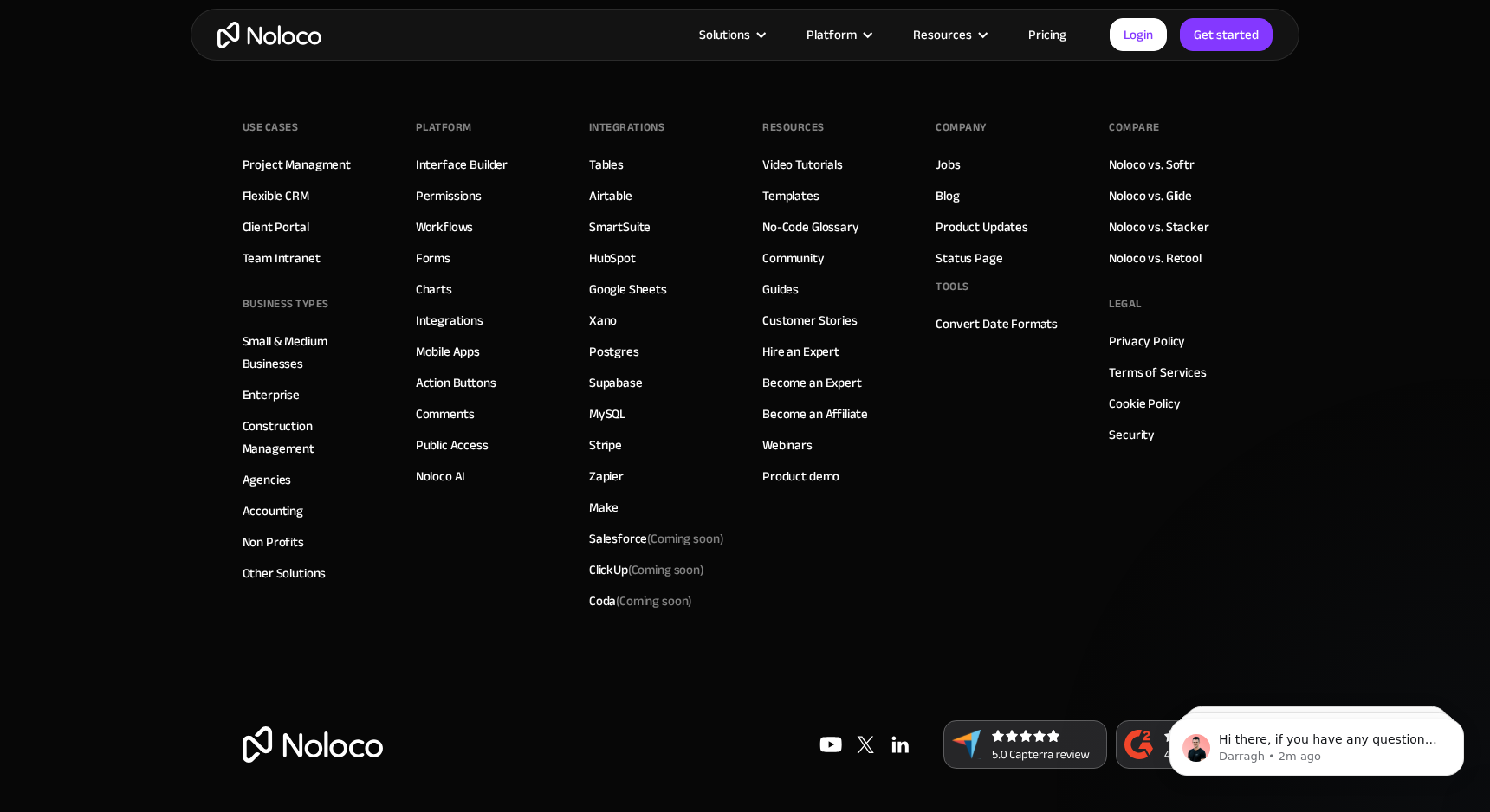
scroll to position [2951, 0]
click at [1175, 258] on link "Noloco vs. Retool" at bounding box center [1154, 257] width 92 height 22
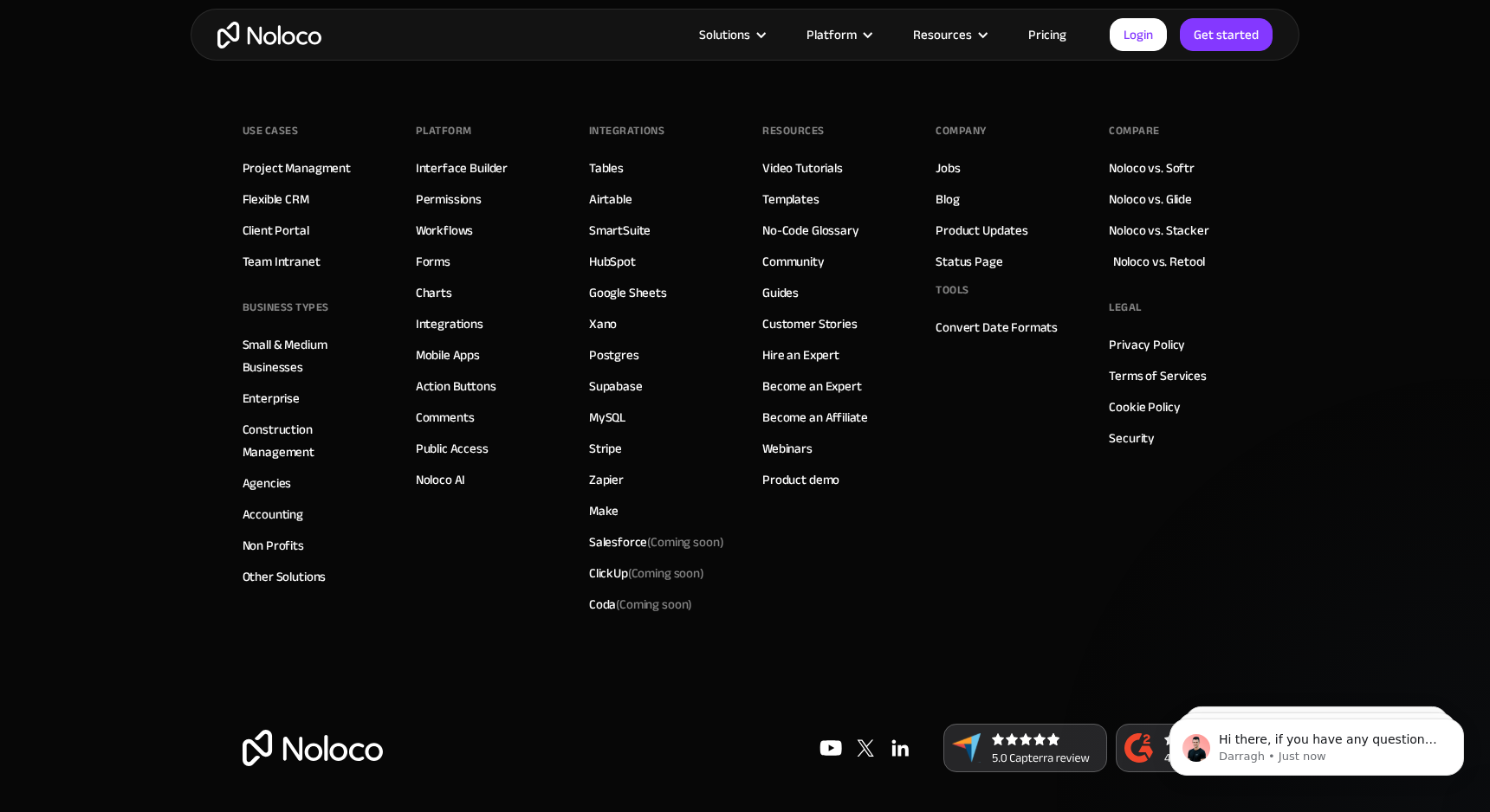
scroll to position [4353, 0]
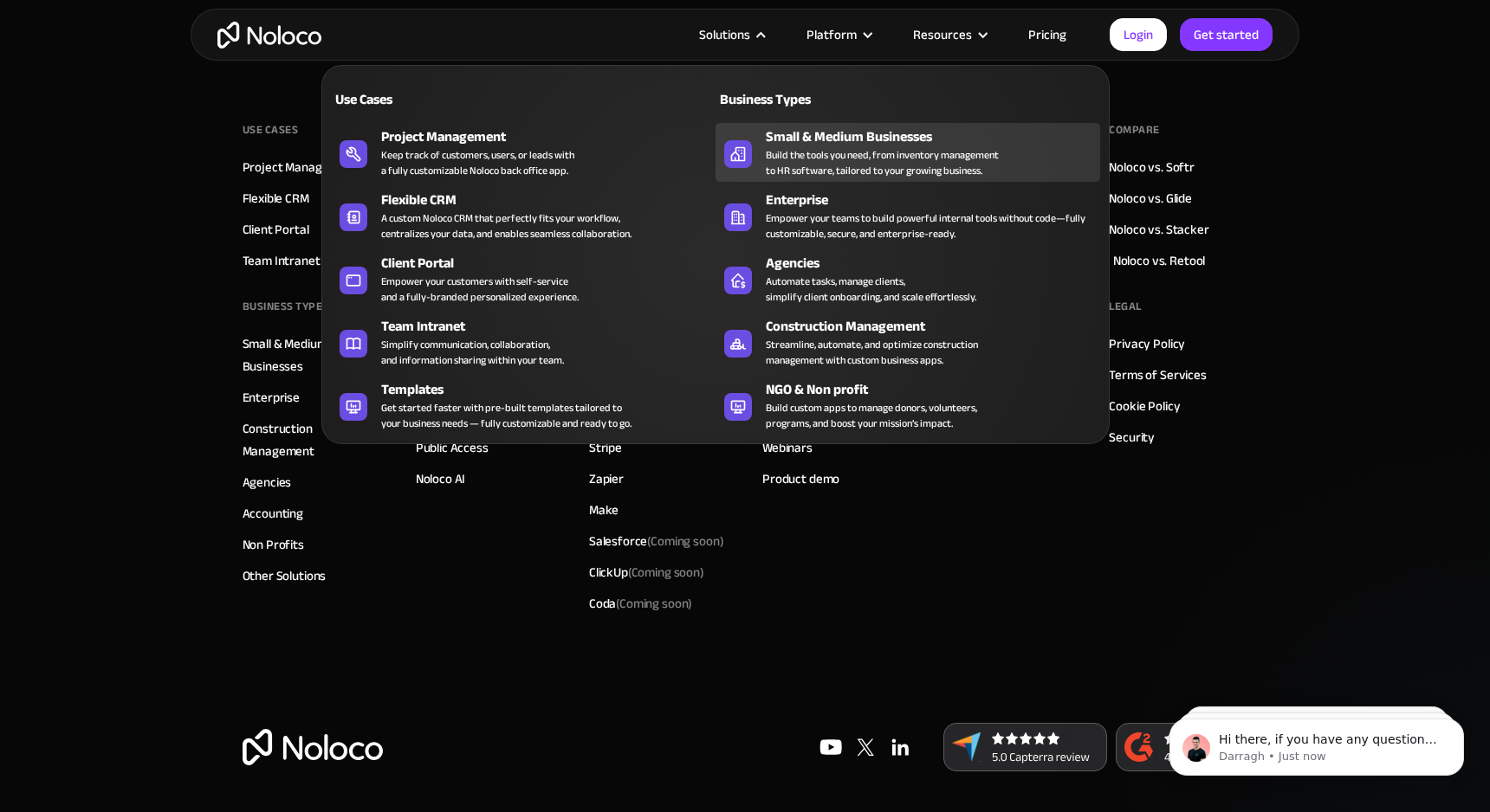
click at [828, 157] on div "Build the tools you need, from inventory management to HR software, tailored to…" at bounding box center [883, 162] width 233 height 31
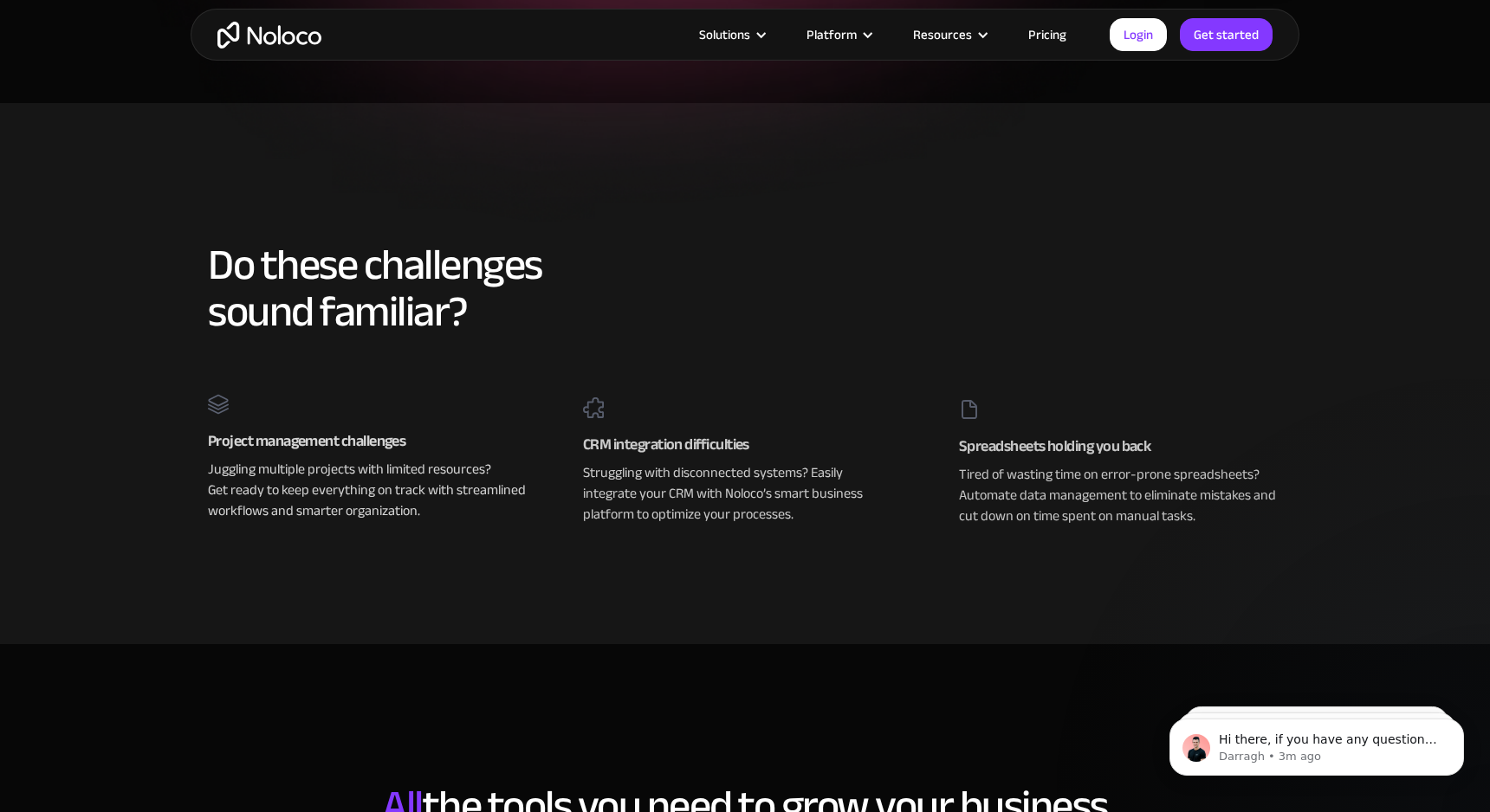
scroll to position [637, 0]
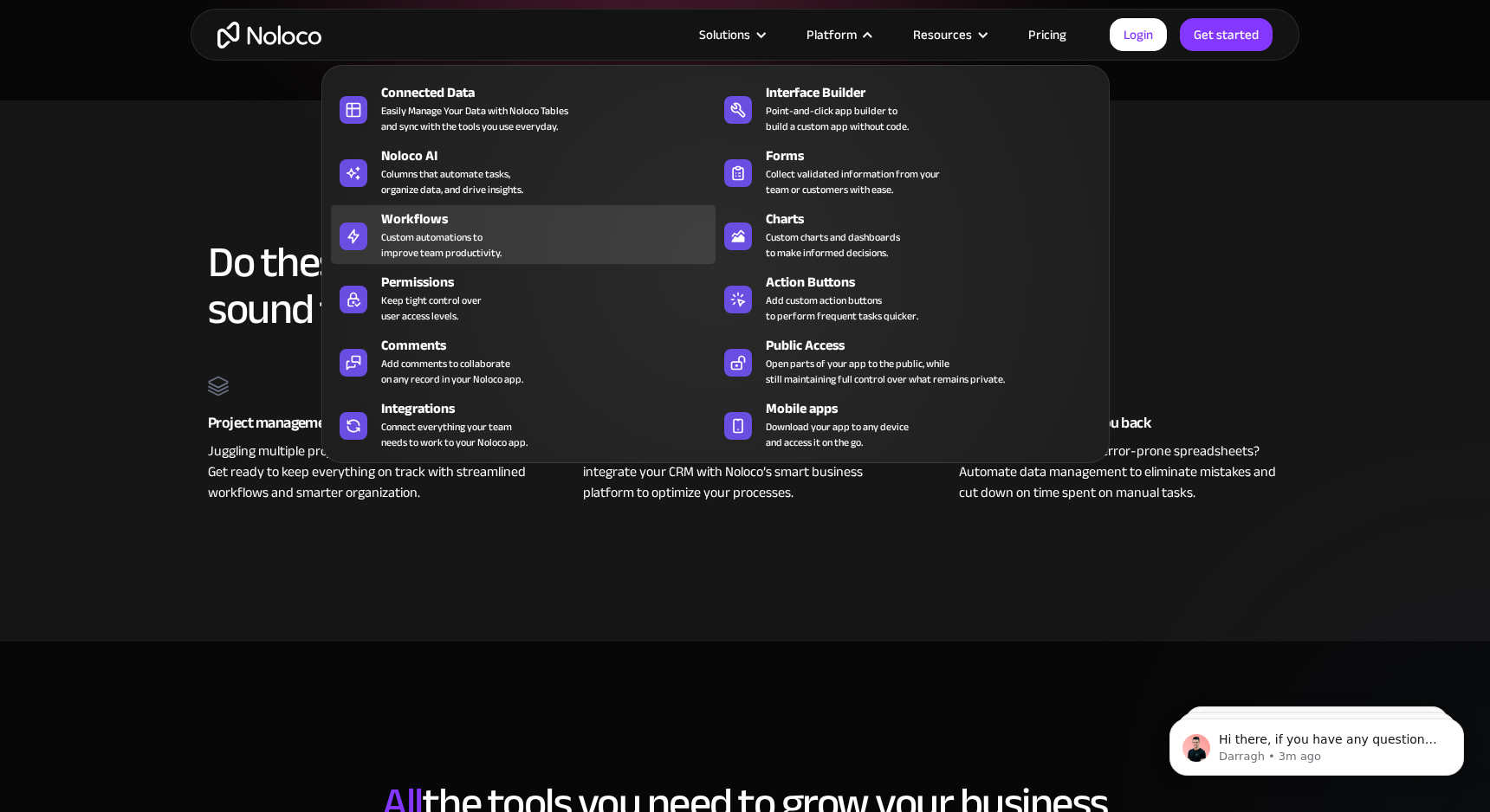
click at [471, 239] on div "Custom automations to improve team productivity." at bounding box center [441, 245] width 120 height 31
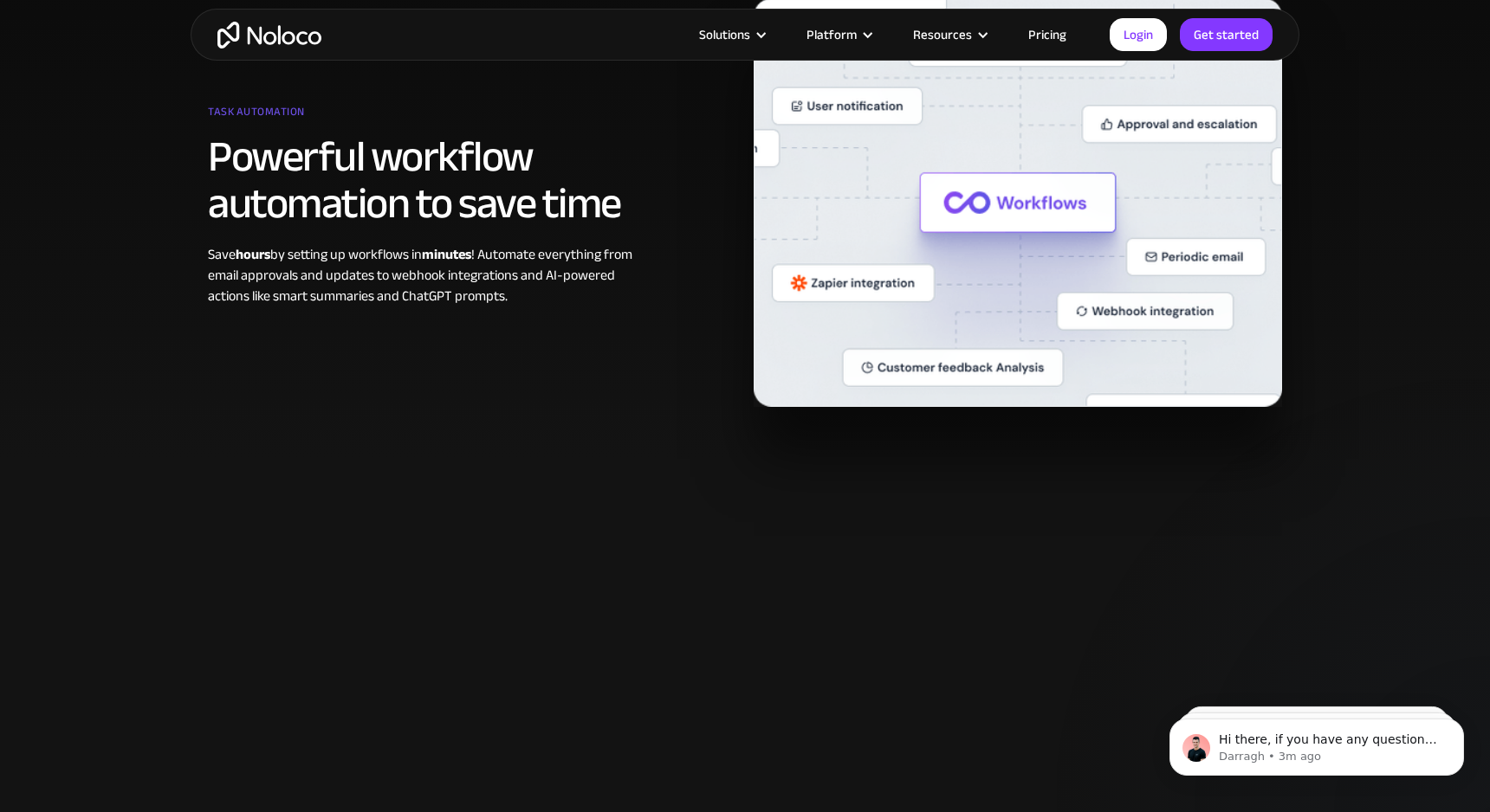
scroll to position [1362, 0]
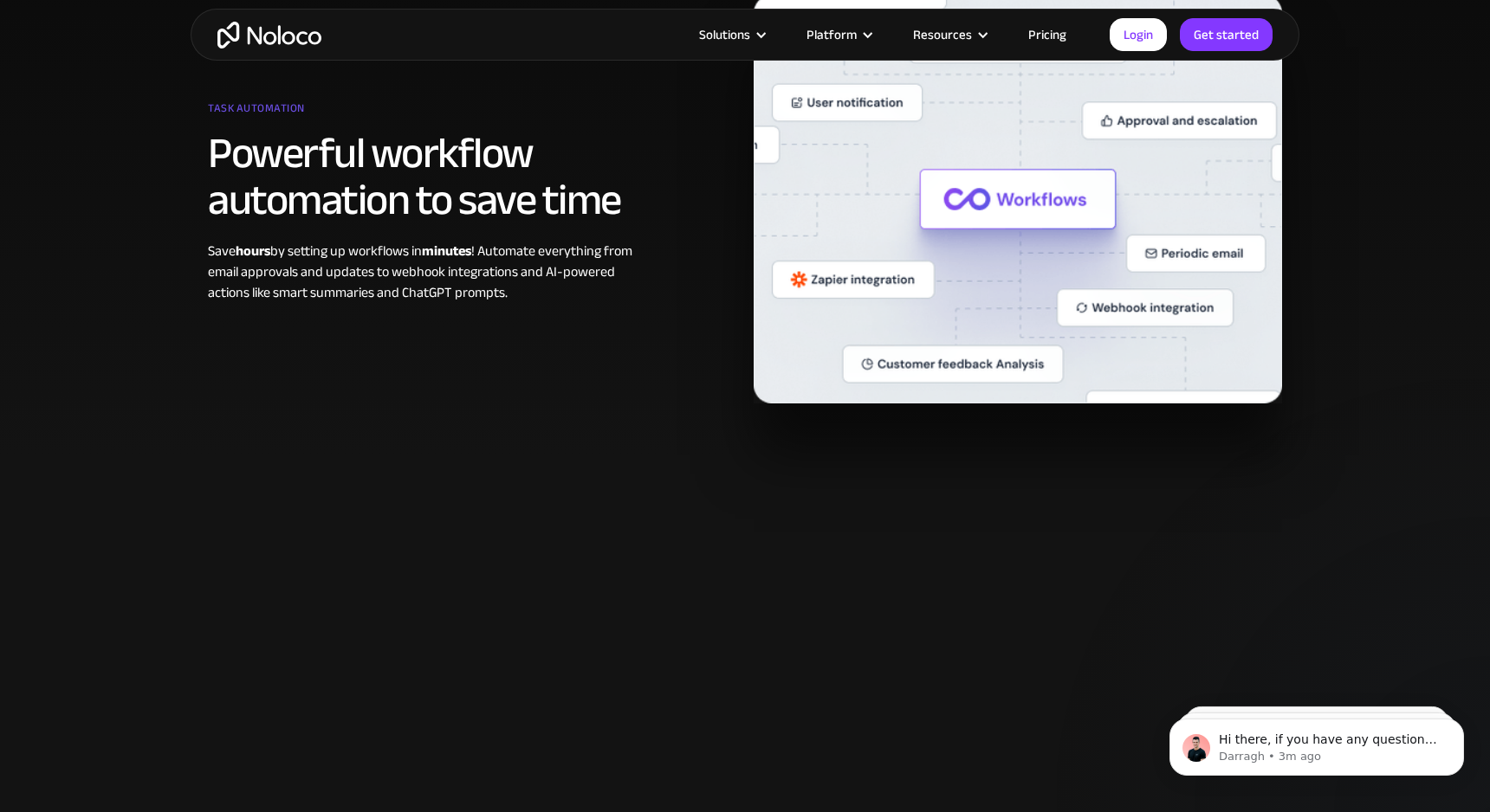
click at [992, 310] on img at bounding box center [1017, 199] width 528 height 409
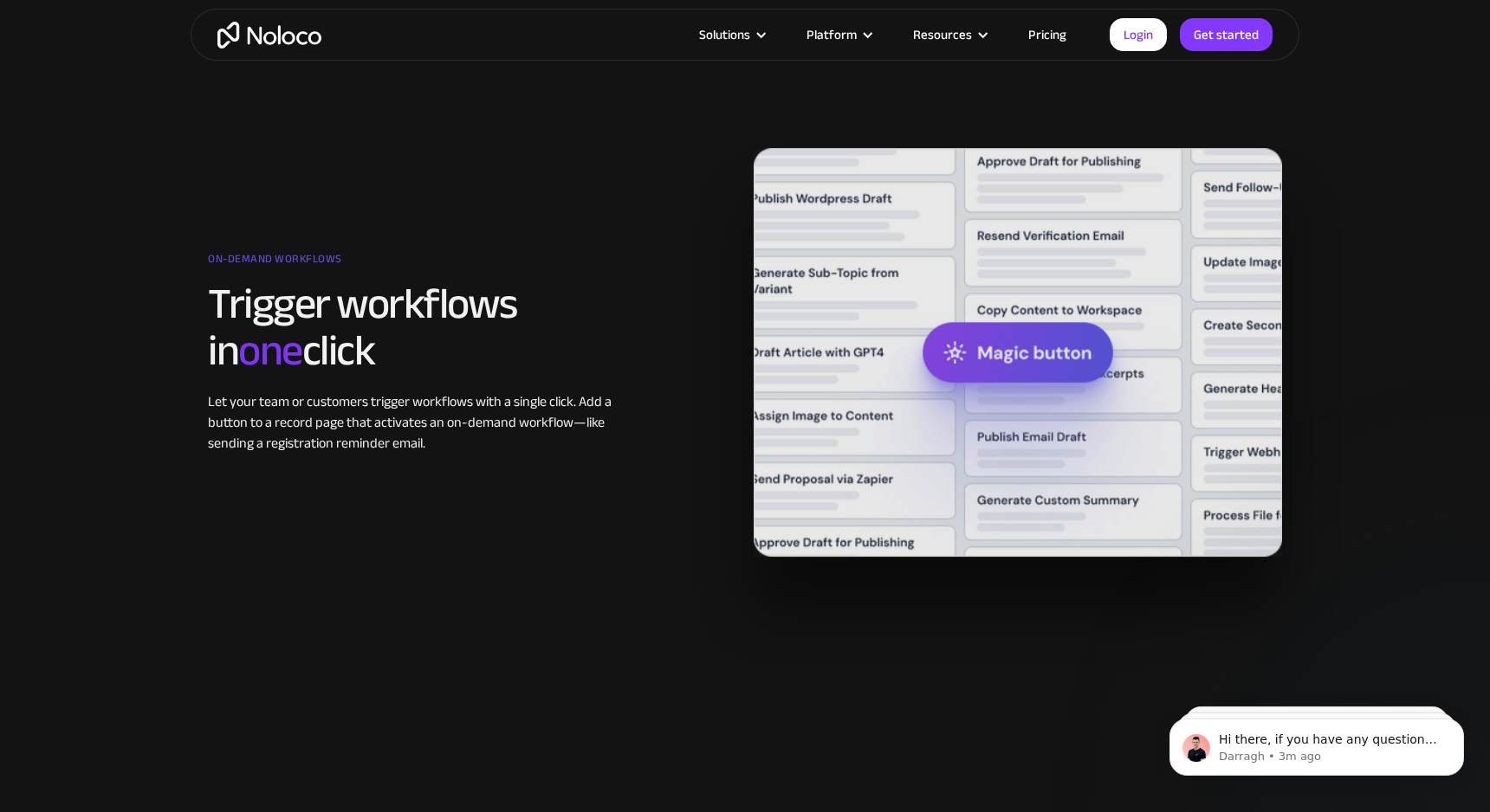
scroll to position [2418, 0]
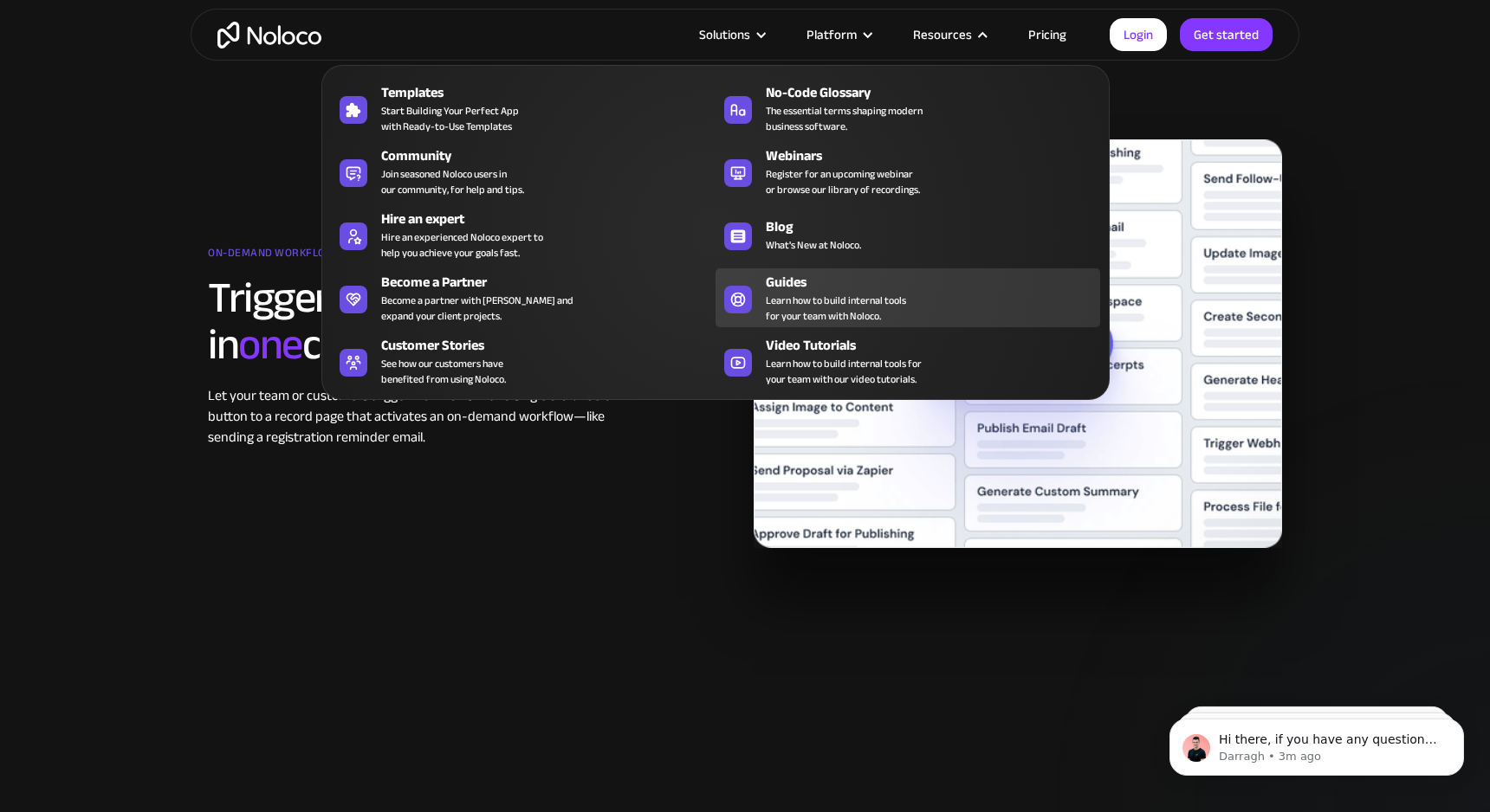
click at [853, 293] on div "Guides" at bounding box center [937, 281] width 342 height 20
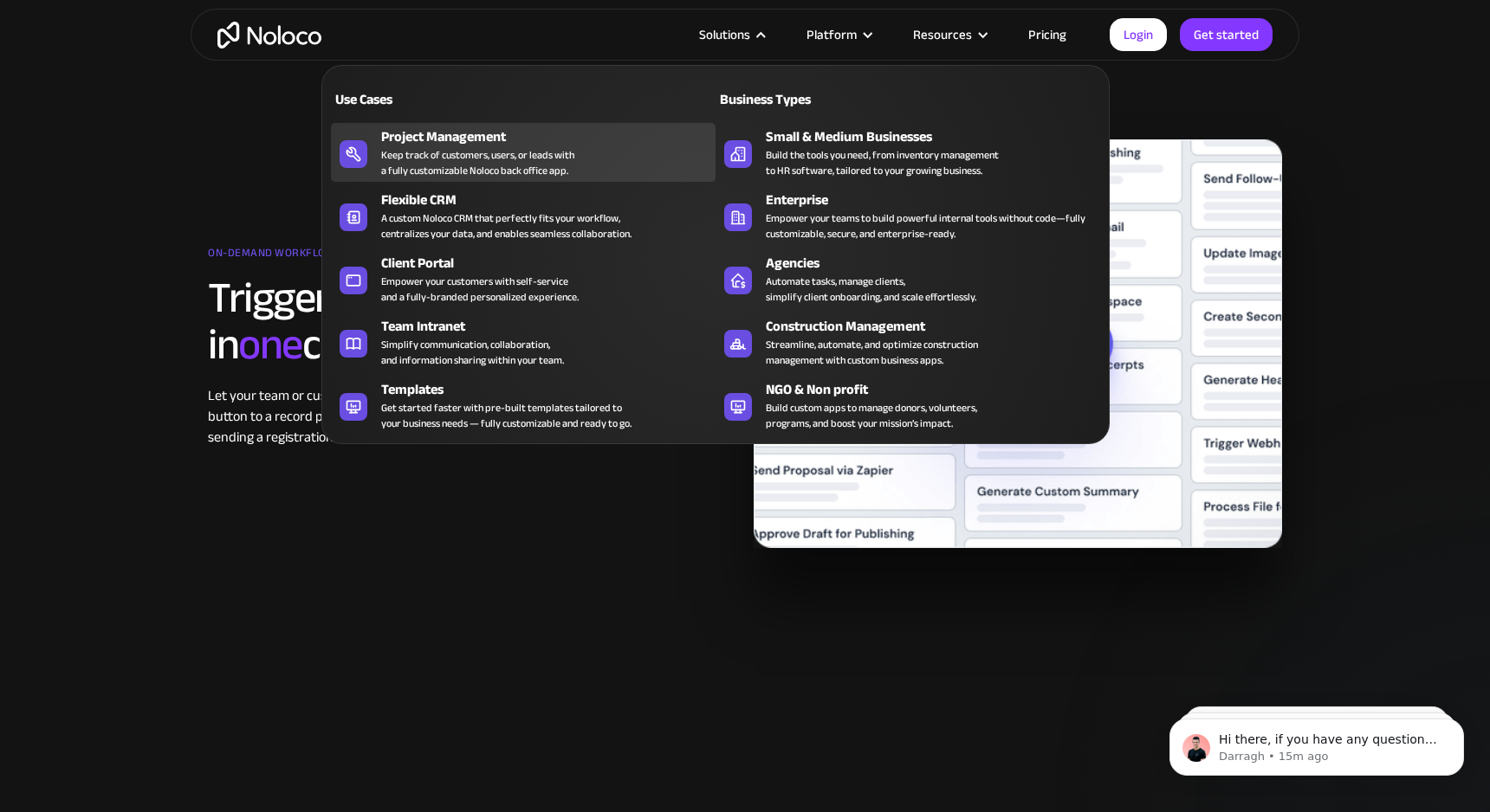
click at [482, 154] on div "Keep track of customers, users, or leads with a fully customizable Noloco back …" at bounding box center [477, 162] width 193 height 31
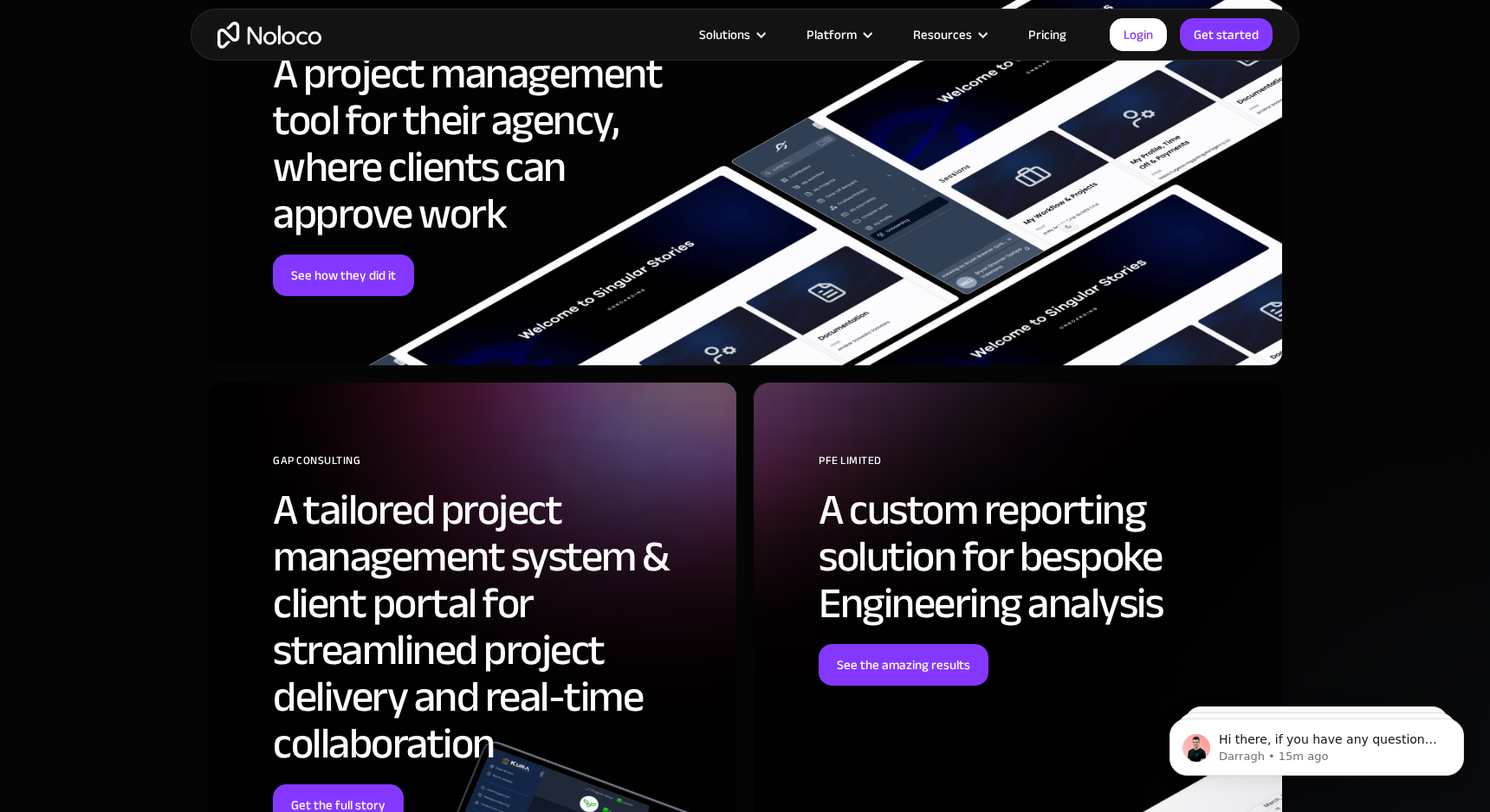
scroll to position [5266, 0]
